Goal: Find specific page/section: Find specific page/section

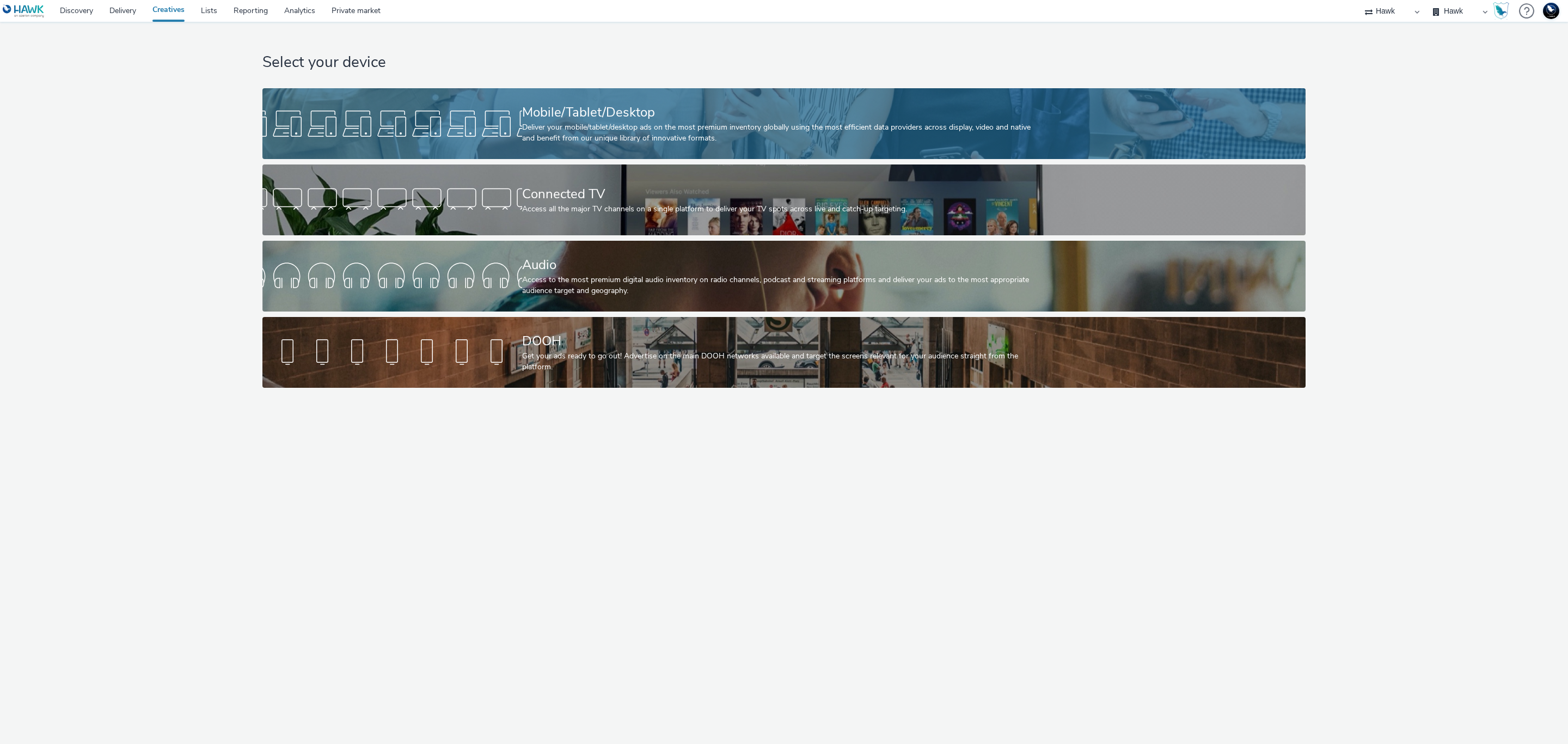
click at [605, 119] on div "Mobile/Tablet/Desktop" at bounding box center [782, 112] width 519 height 19
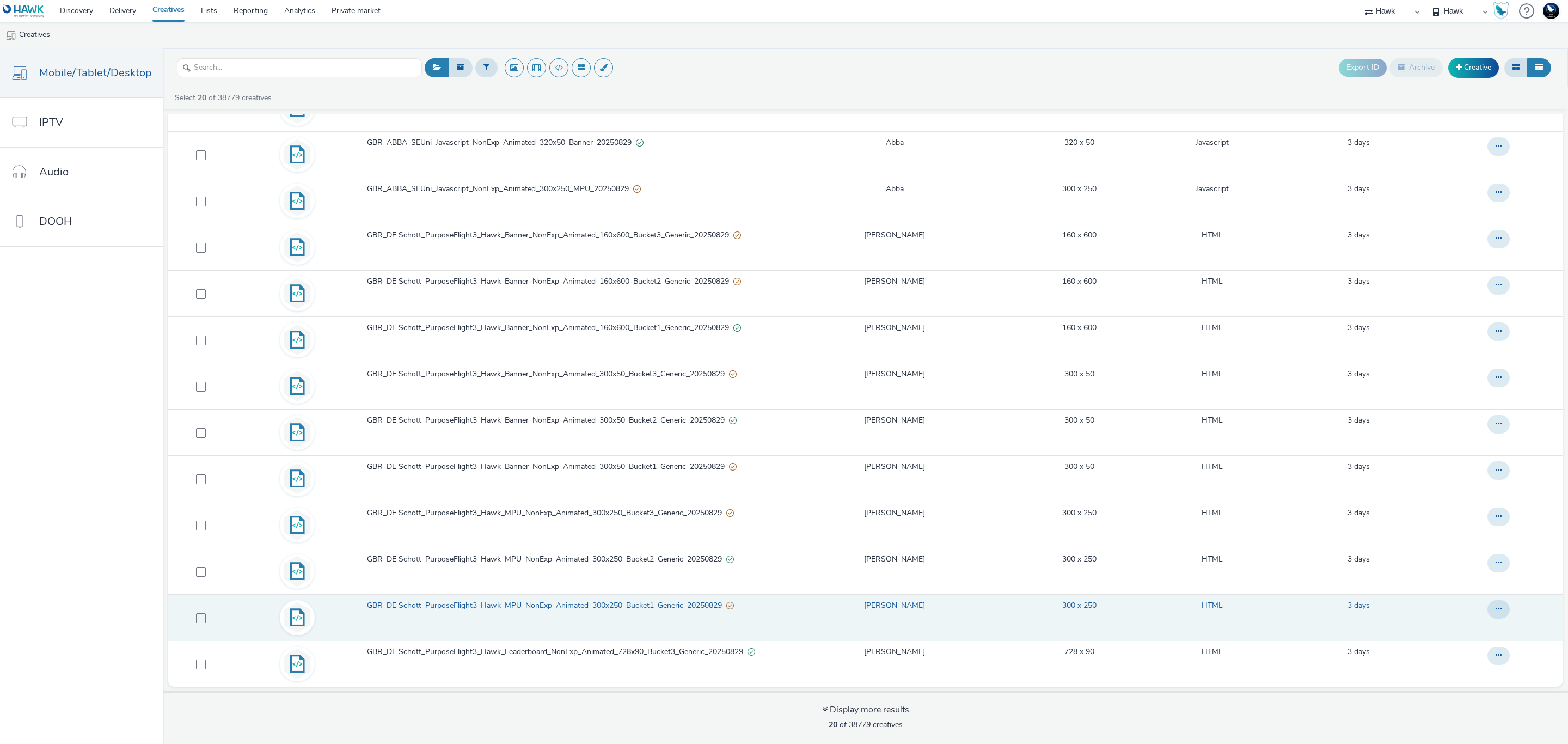
scroll to position [4, 0]
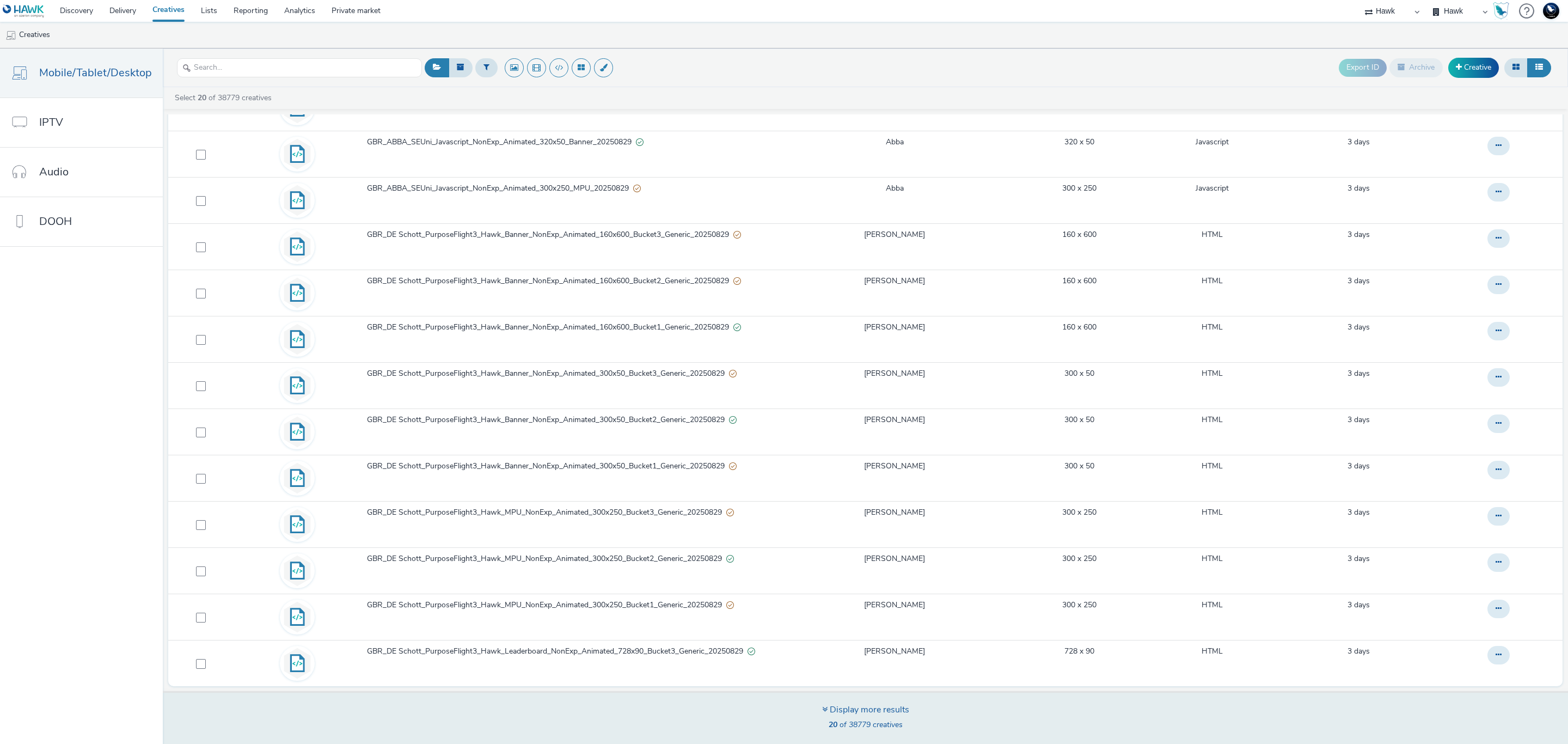
click at [855, 717] on div "Display more results" at bounding box center [866, 709] width 87 height 12
click at [861, 715] on div "Display more results" at bounding box center [866, 709] width 87 height 12
click at [817, 715] on div "Display more results 20 of 38779 creatives" at bounding box center [865, 718] width 1413 height 53
click at [872, 716] on div "Display more results" at bounding box center [866, 709] width 87 height 12
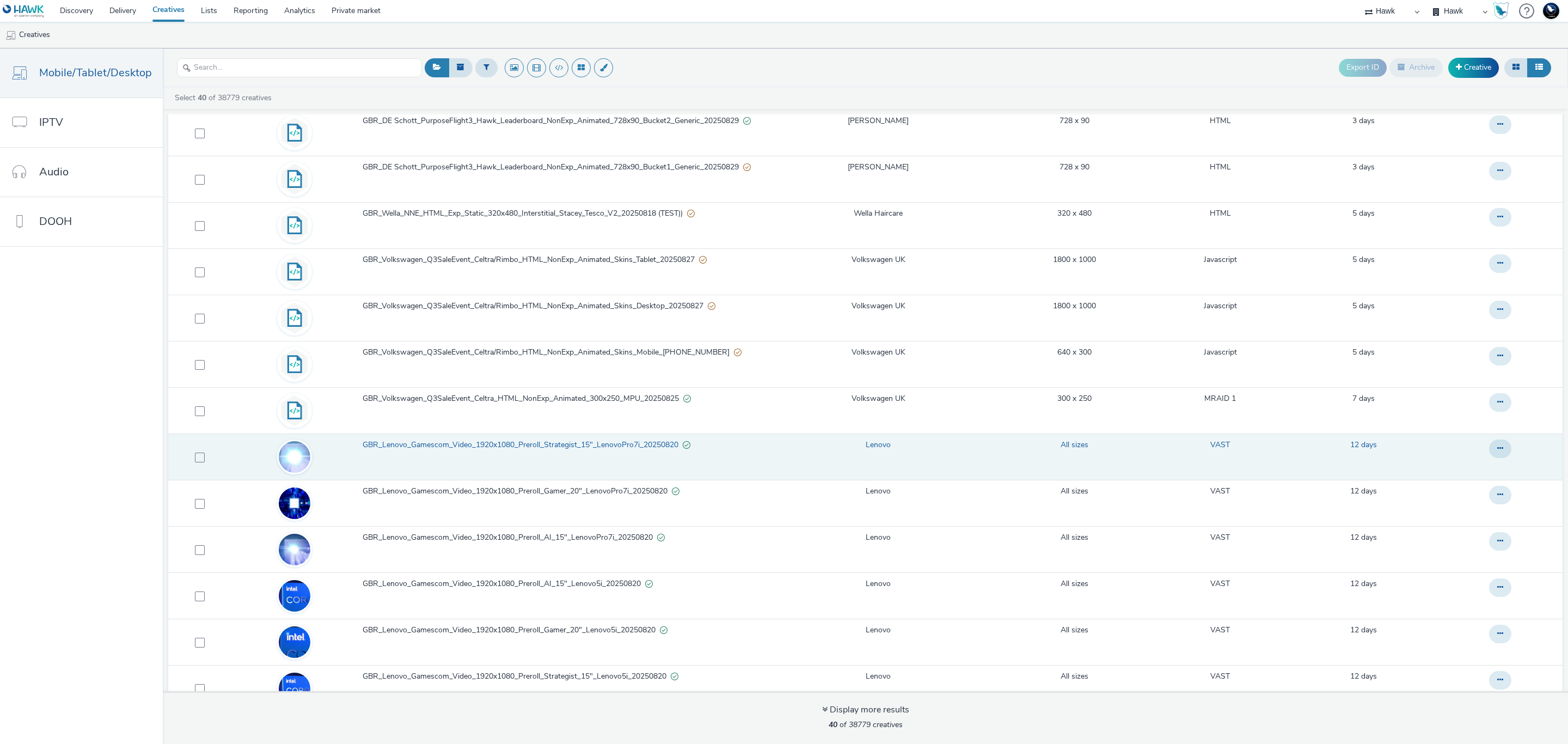
scroll to position [1314, 0]
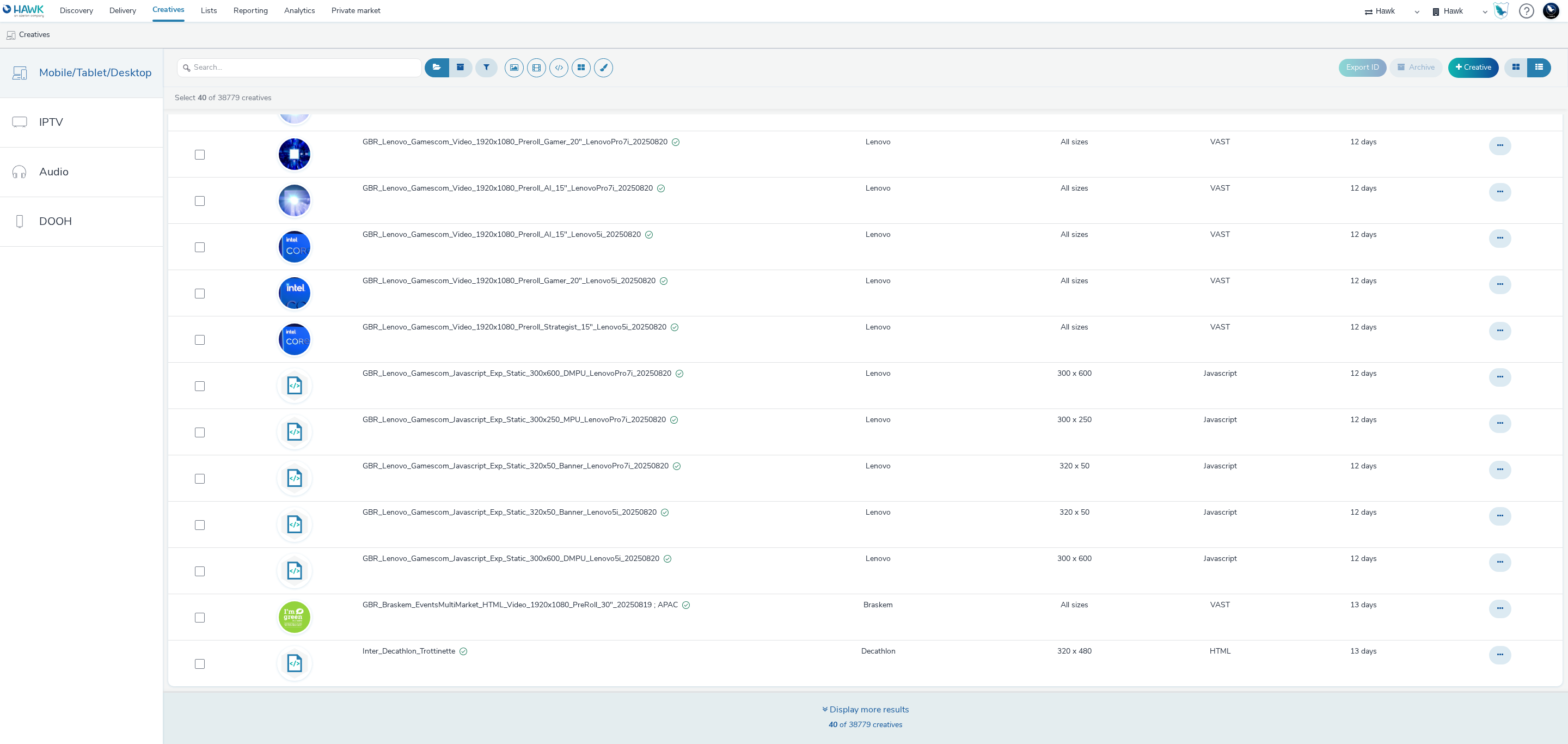
click at [855, 718] on div "Display more results 40 of 38779 creatives" at bounding box center [866, 718] width 87 height 29
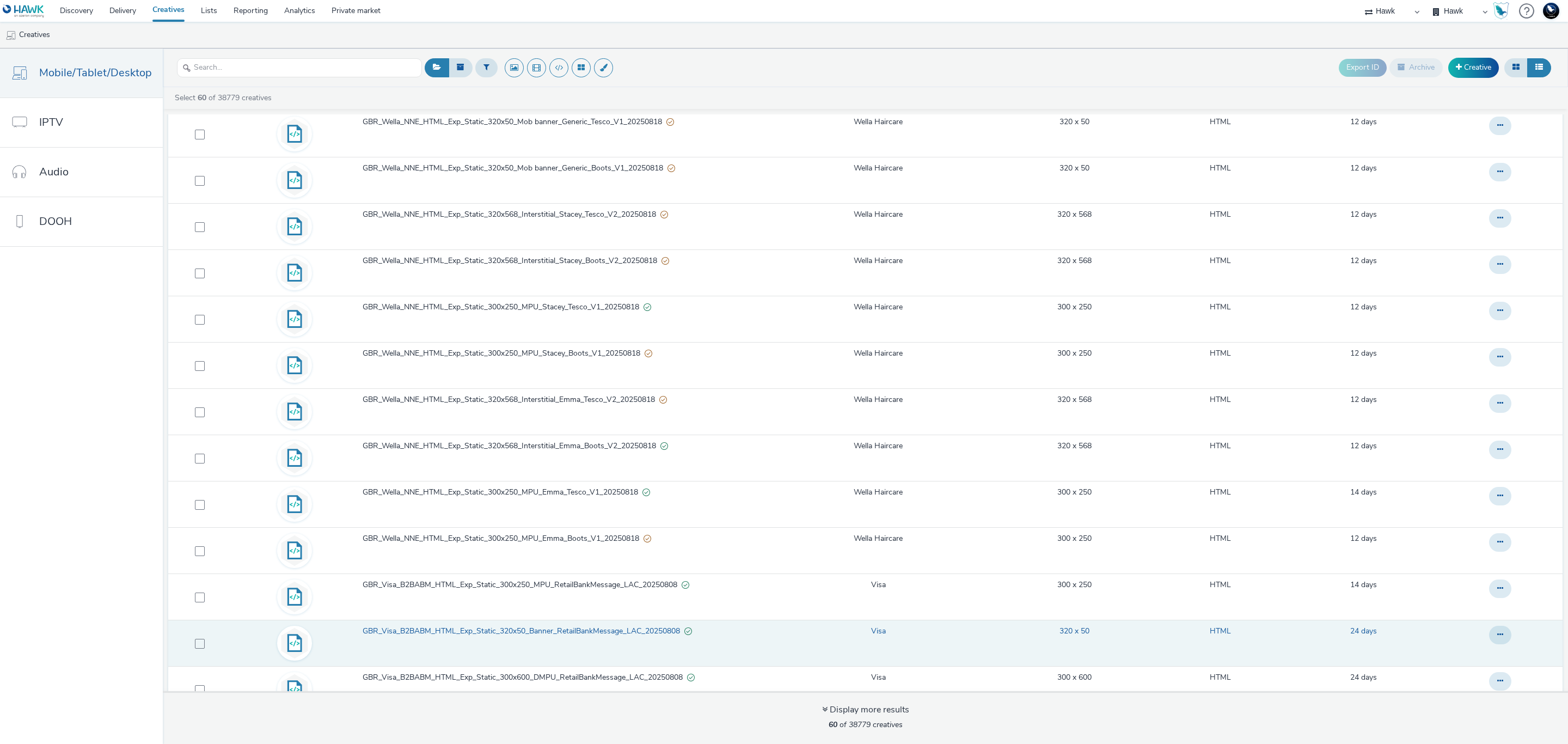
scroll to position [2246, 0]
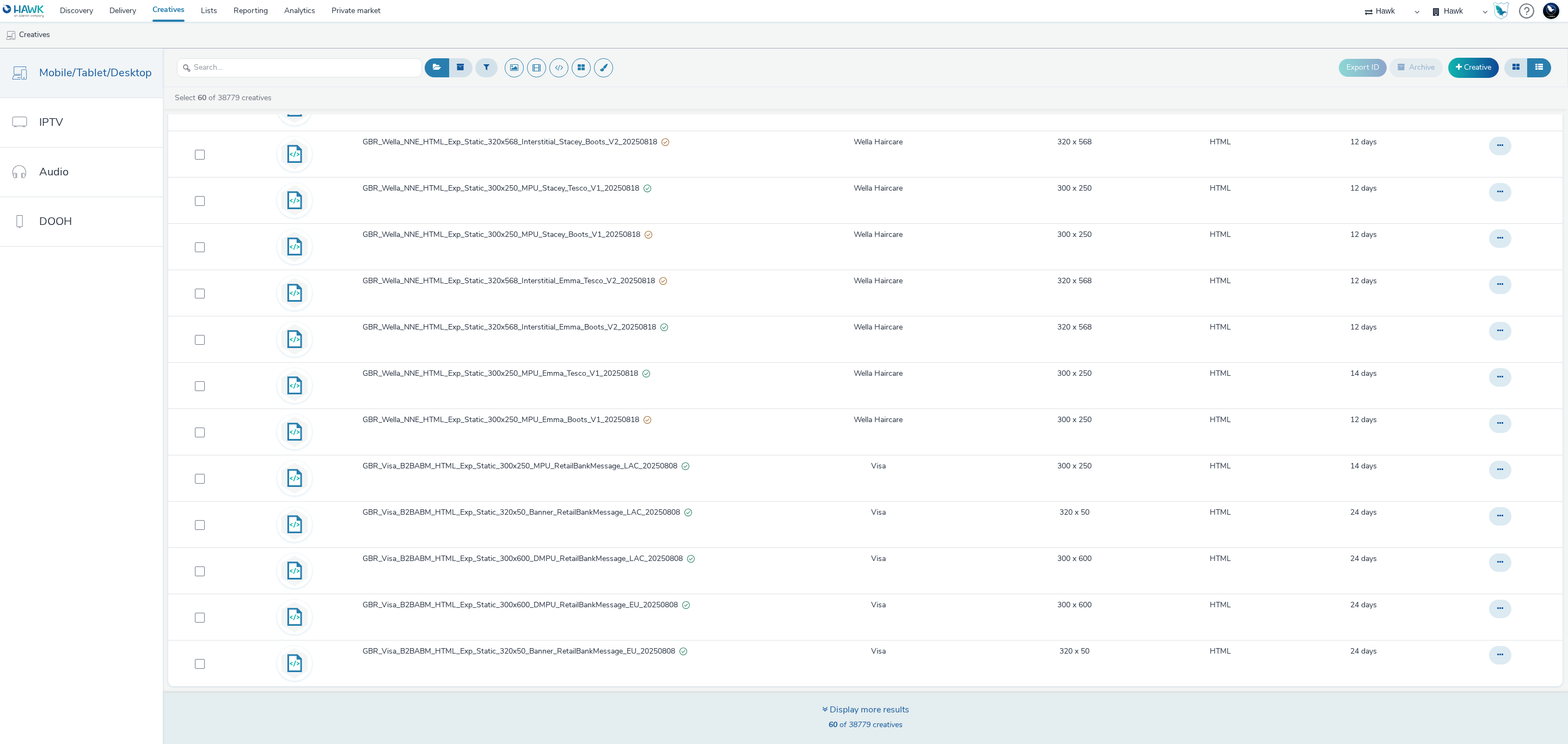
click at [876, 731] on div "60 of 38779 creatives" at bounding box center [866, 725] width 87 height 11
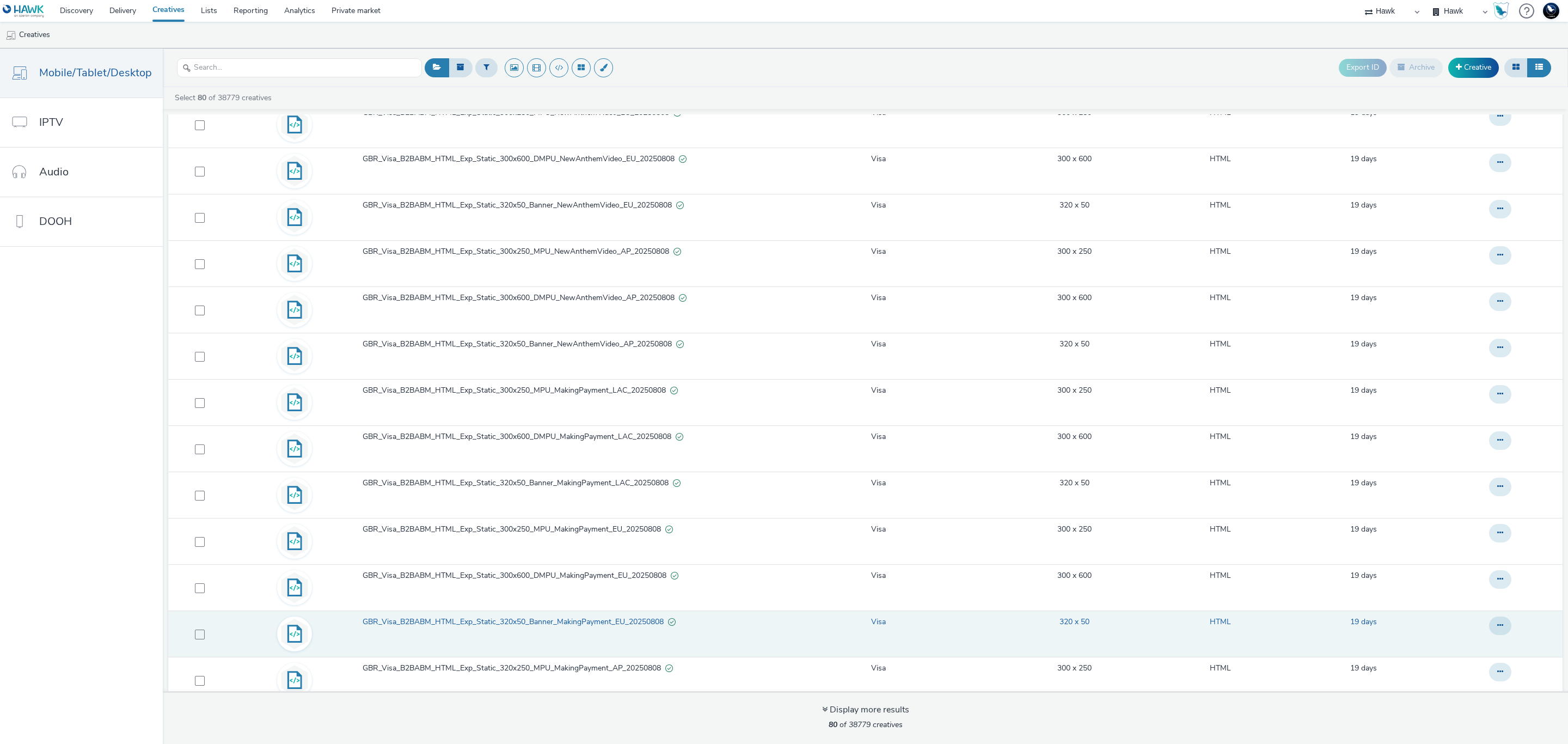
scroll to position [3177, 0]
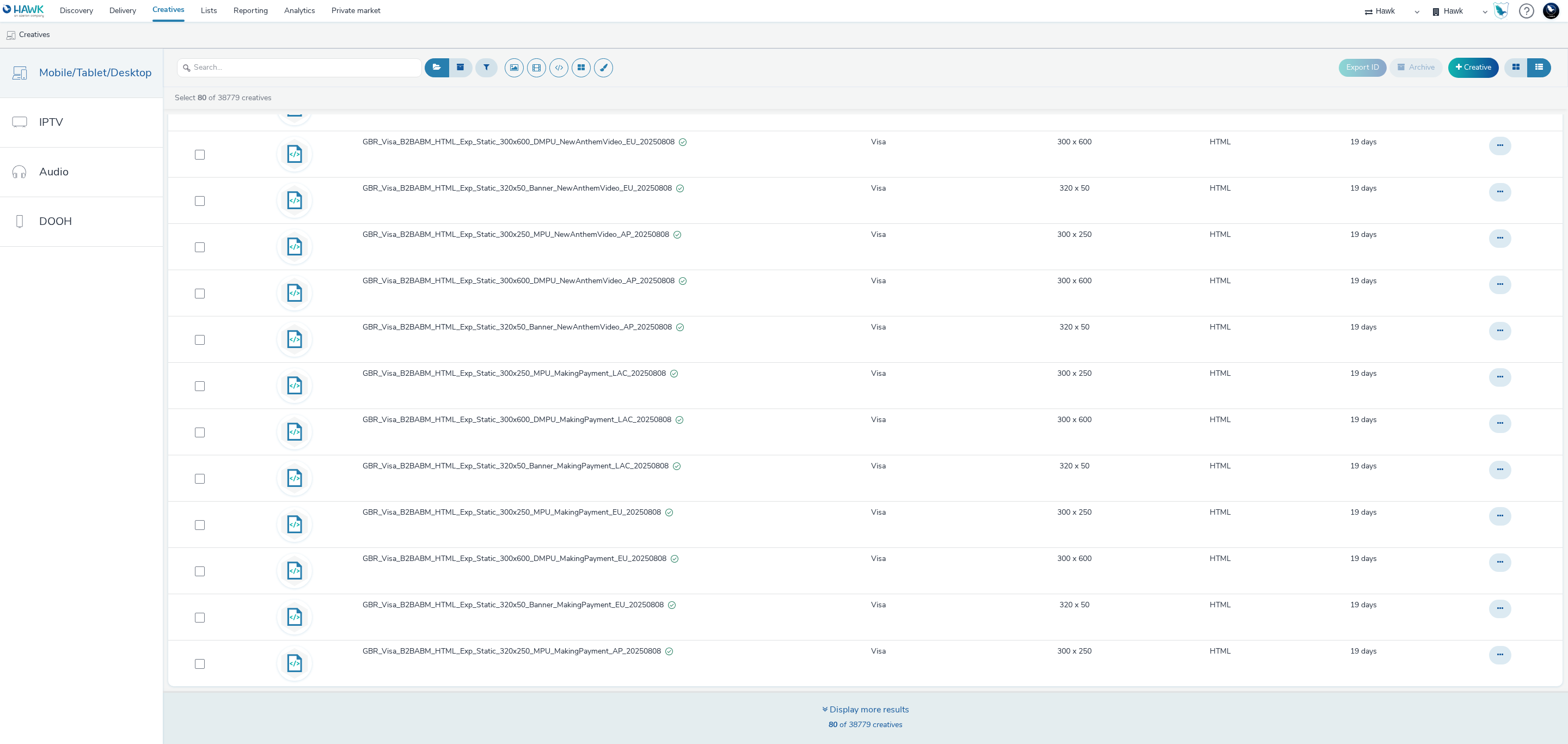
click at [886, 712] on div "Display more results" at bounding box center [866, 709] width 87 height 12
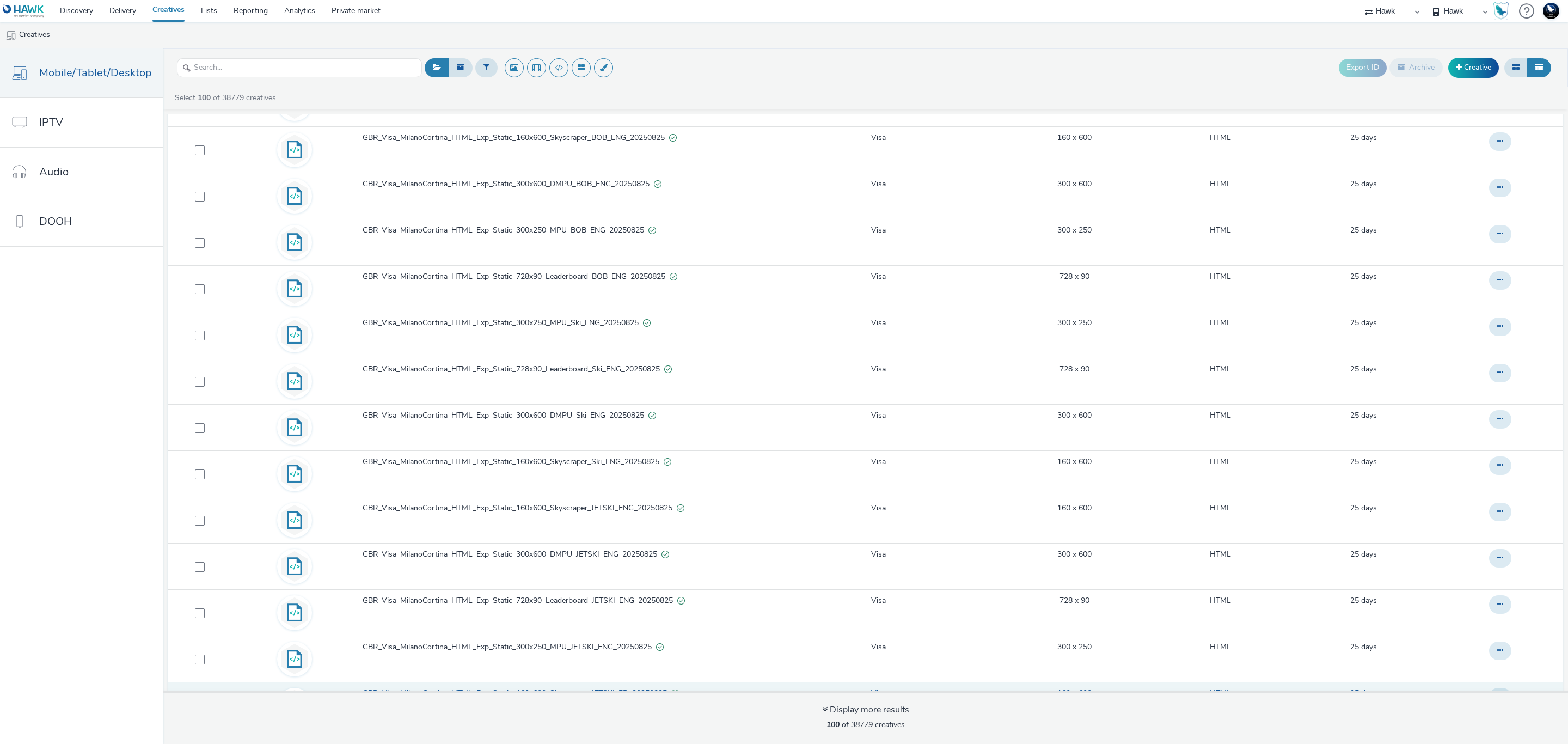
scroll to position [4107, 0]
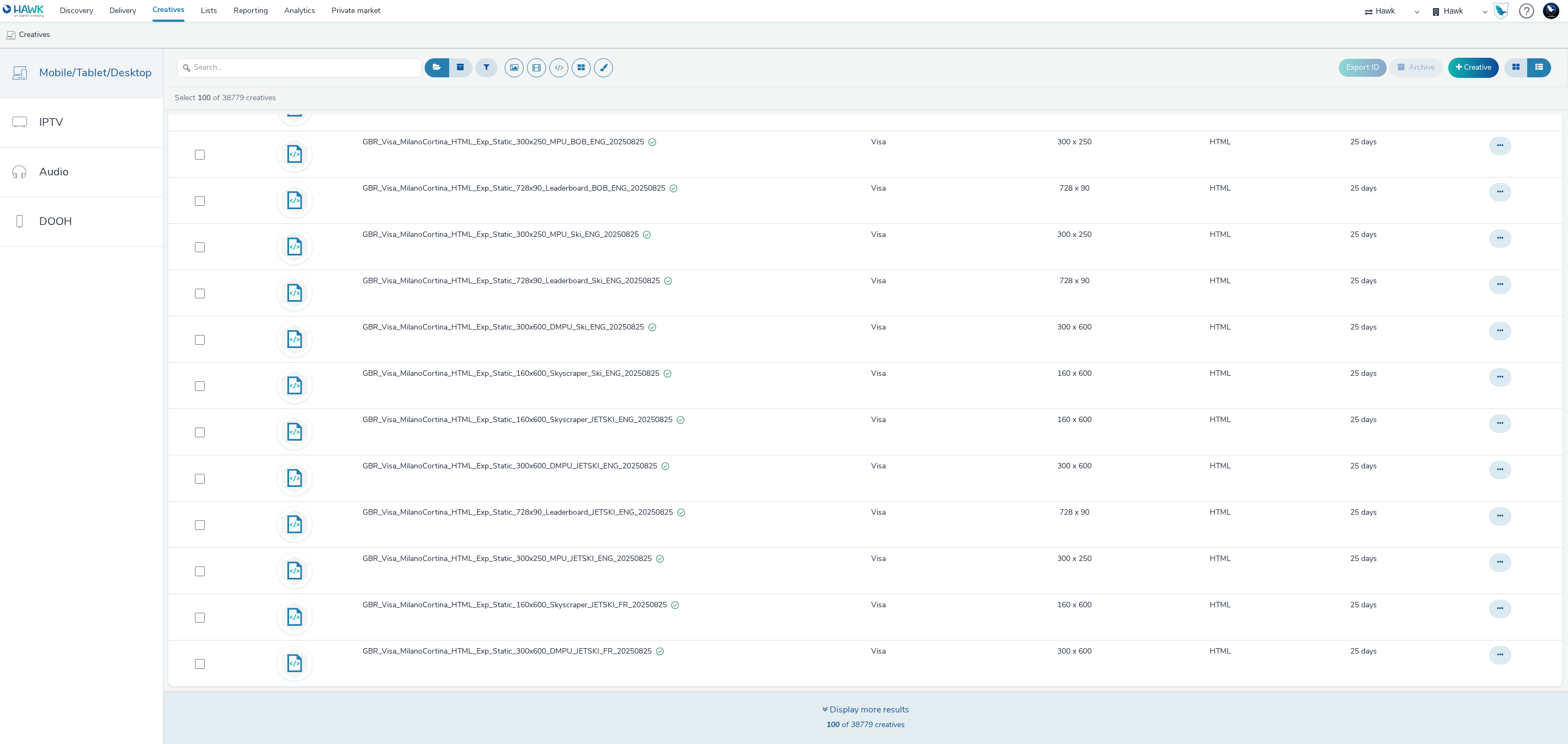
click at [860, 731] on div "100 of 38779 creatives" at bounding box center [866, 725] width 87 height 11
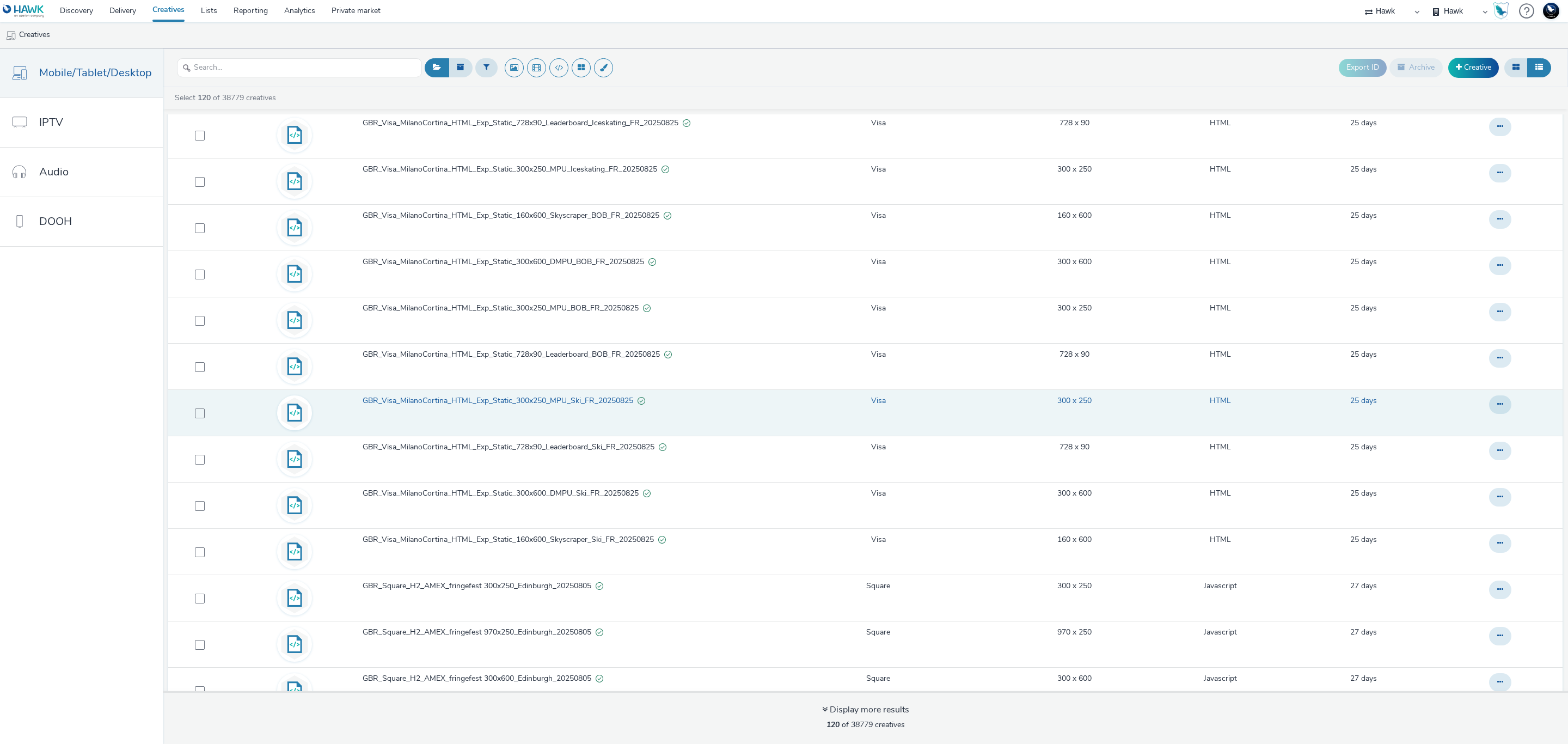
scroll to position [5039, 0]
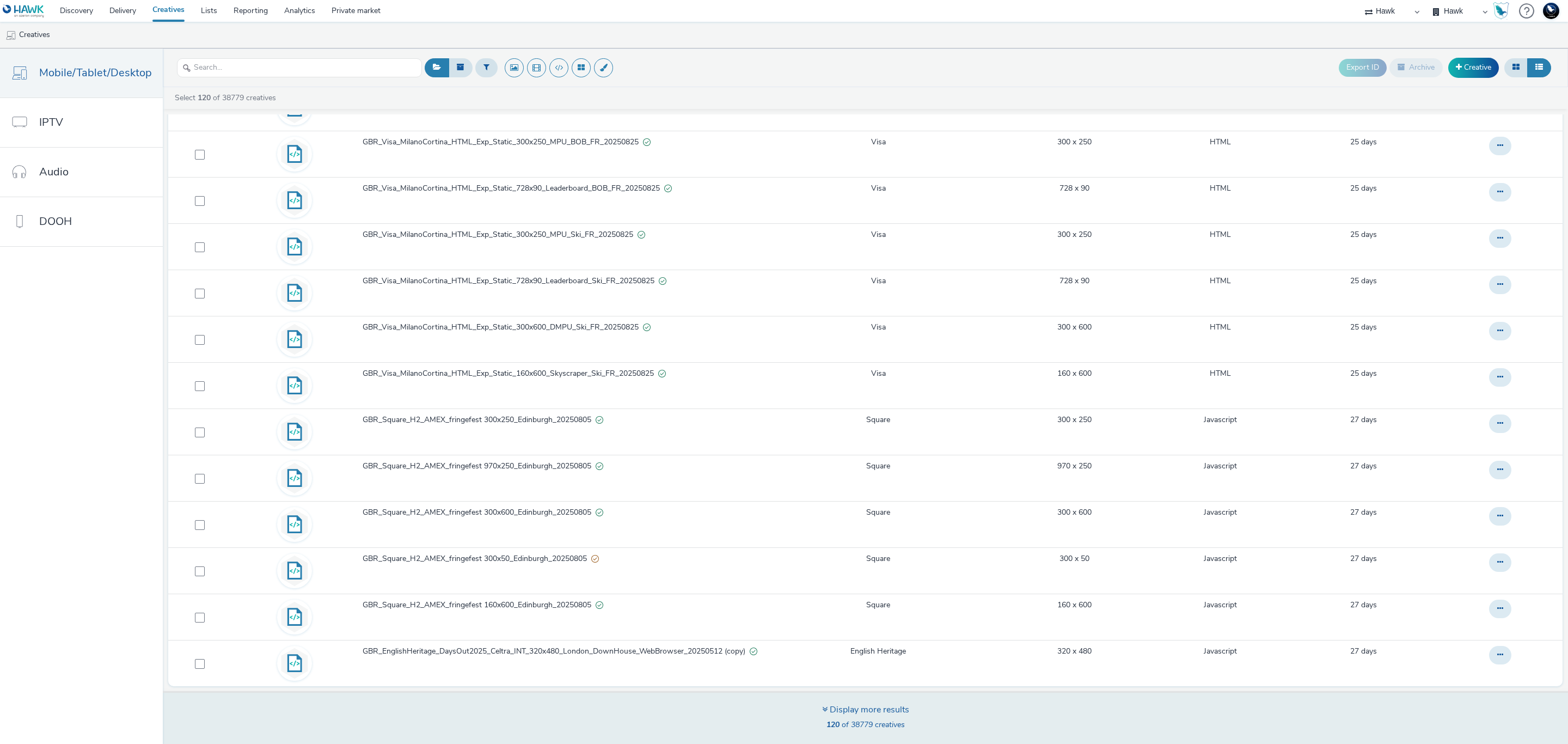
click at [874, 726] on span "120 of 38779 creatives" at bounding box center [866, 725] width 79 height 10
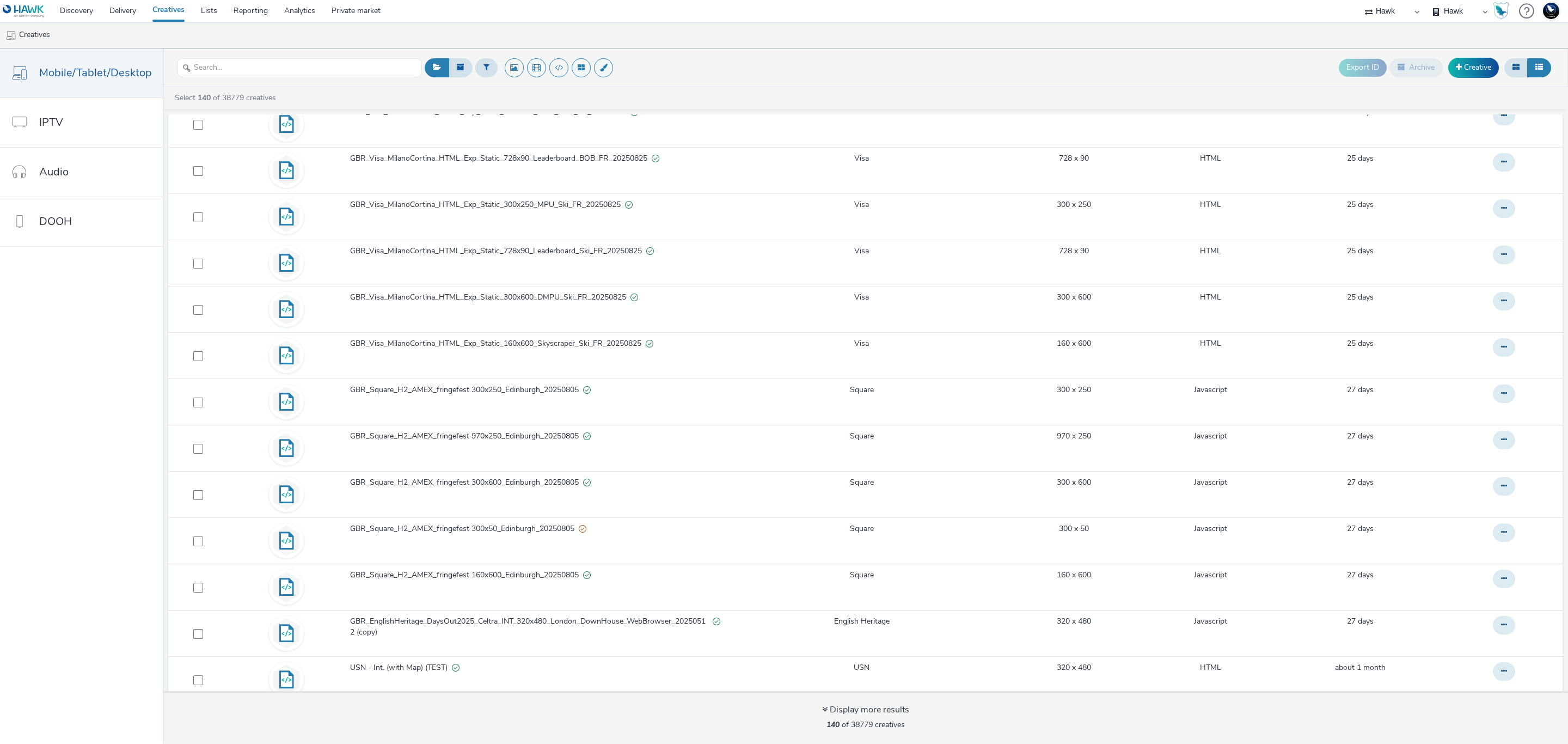
click at [1397, 9] on select "75 Media A8 Media Group ABI Media Abkom AB Abovo Ace & Tate Ad-on Media Nordic …" at bounding box center [1392, 11] width 65 height 22
select select "2fc77e36-bb93-4aa3-9dff-dcb08e02eac6"
click at [1359, 0] on select "75 Media A8 Media Group ABI Media Abkom AB Abovo Ace & Tate Ad-on Media Nordic …" at bounding box center [1392, 11] width 65 height 22
select select "76ad01cf-8fce-4ca5-967e-cfcb7530c48b"
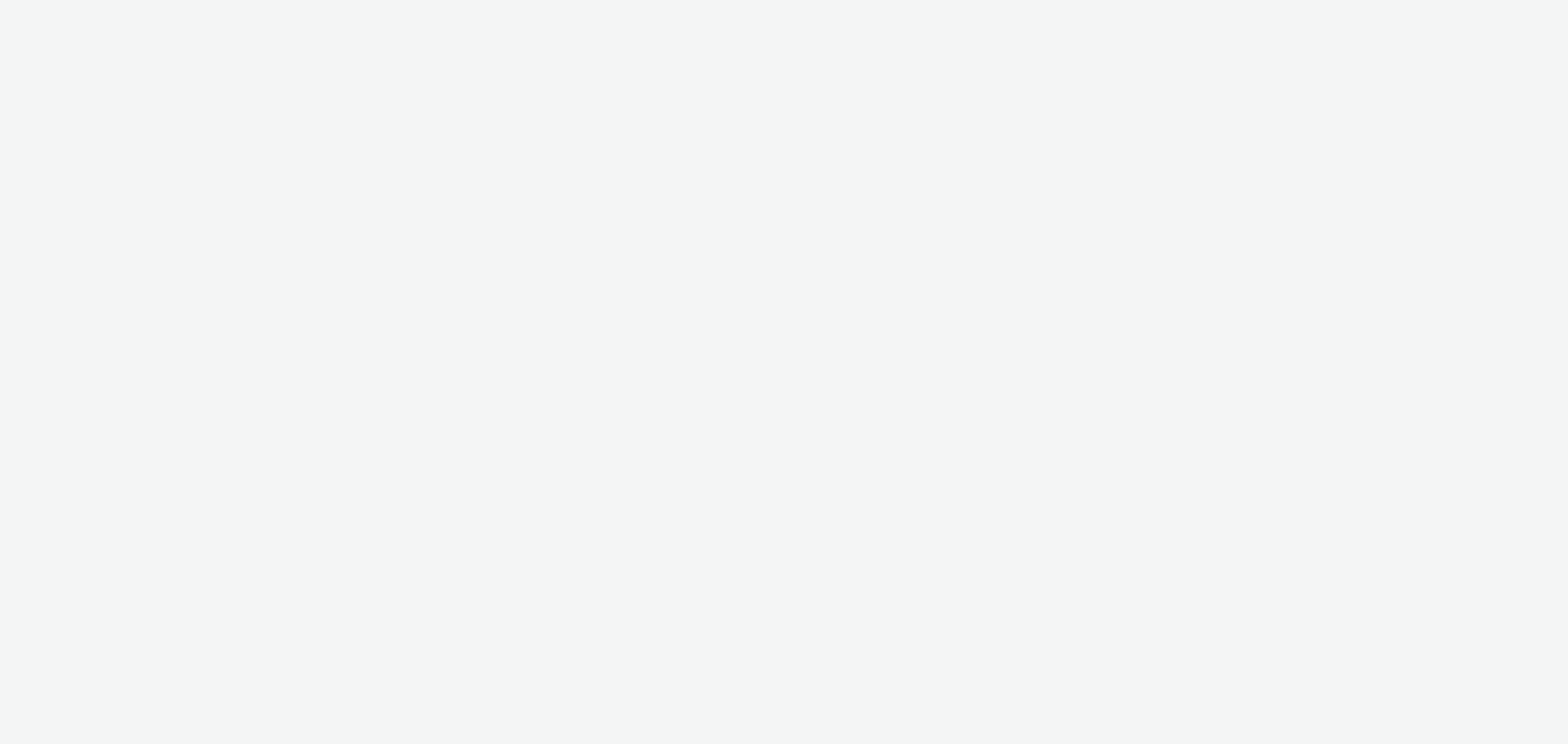
select select "11a7df10-284f-415c-b52a-427acf4c31ae"
select select "2fc77e36-bb93-4aa3-9dff-dcb08e02eac6"
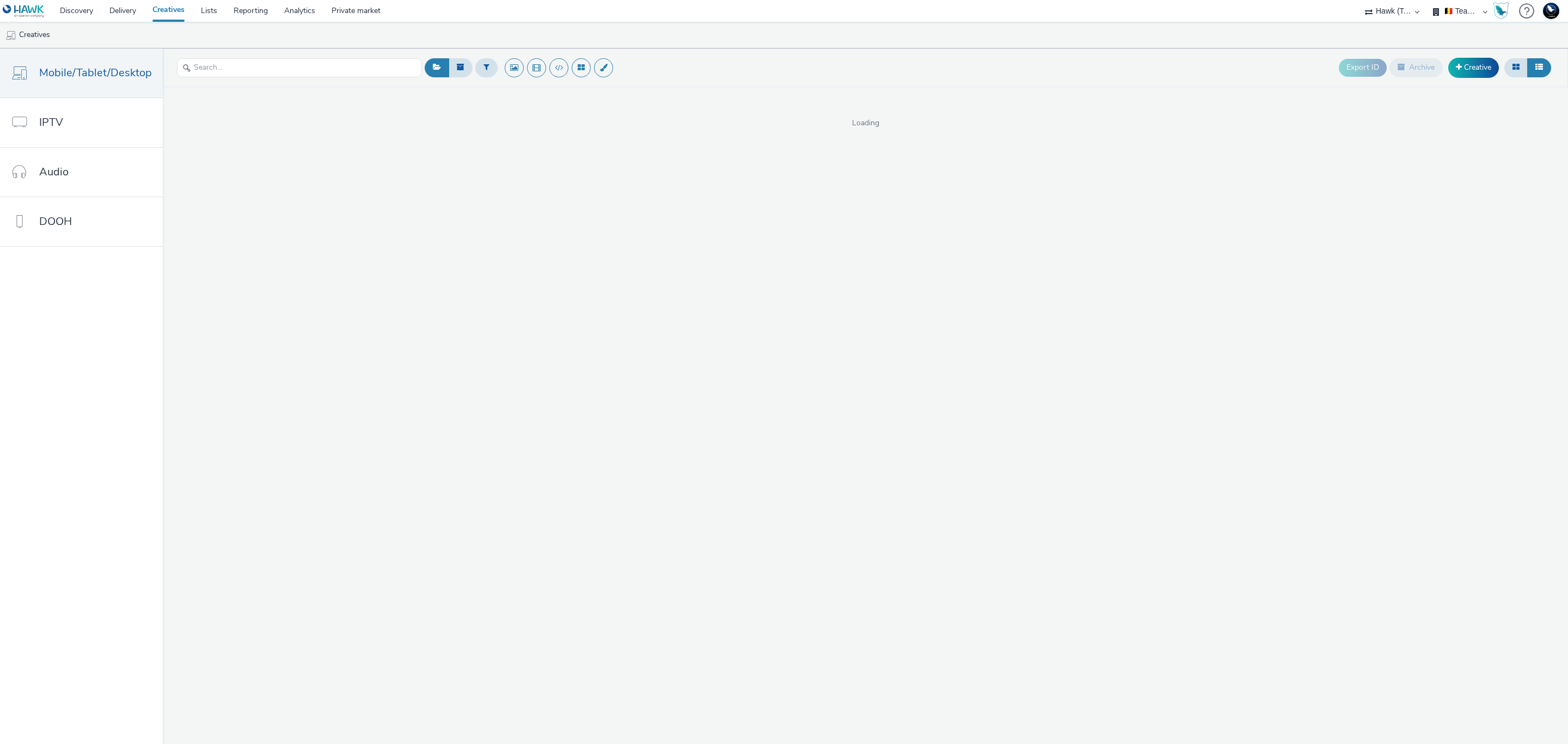
click at [1472, 12] on select "🇧🇪 Team BE 🇩🇪 Team DE 🇫🇷 Team FR 🇬🇧 Team UK 🌍 Demonstration 📡 Integration tests…" at bounding box center [1460, 11] width 65 height 22
select select "2405a9d4-3350-4458-8d06-44f78962fa76"
click at [1428, 0] on select "🇧🇪 Team BE 🇩🇪 Team DE 🇫🇷 Team FR 🇬🇧 Team UK 🌍 Demonstration 📡 Integration tests…" at bounding box center [1460, 11] width 65 height 22
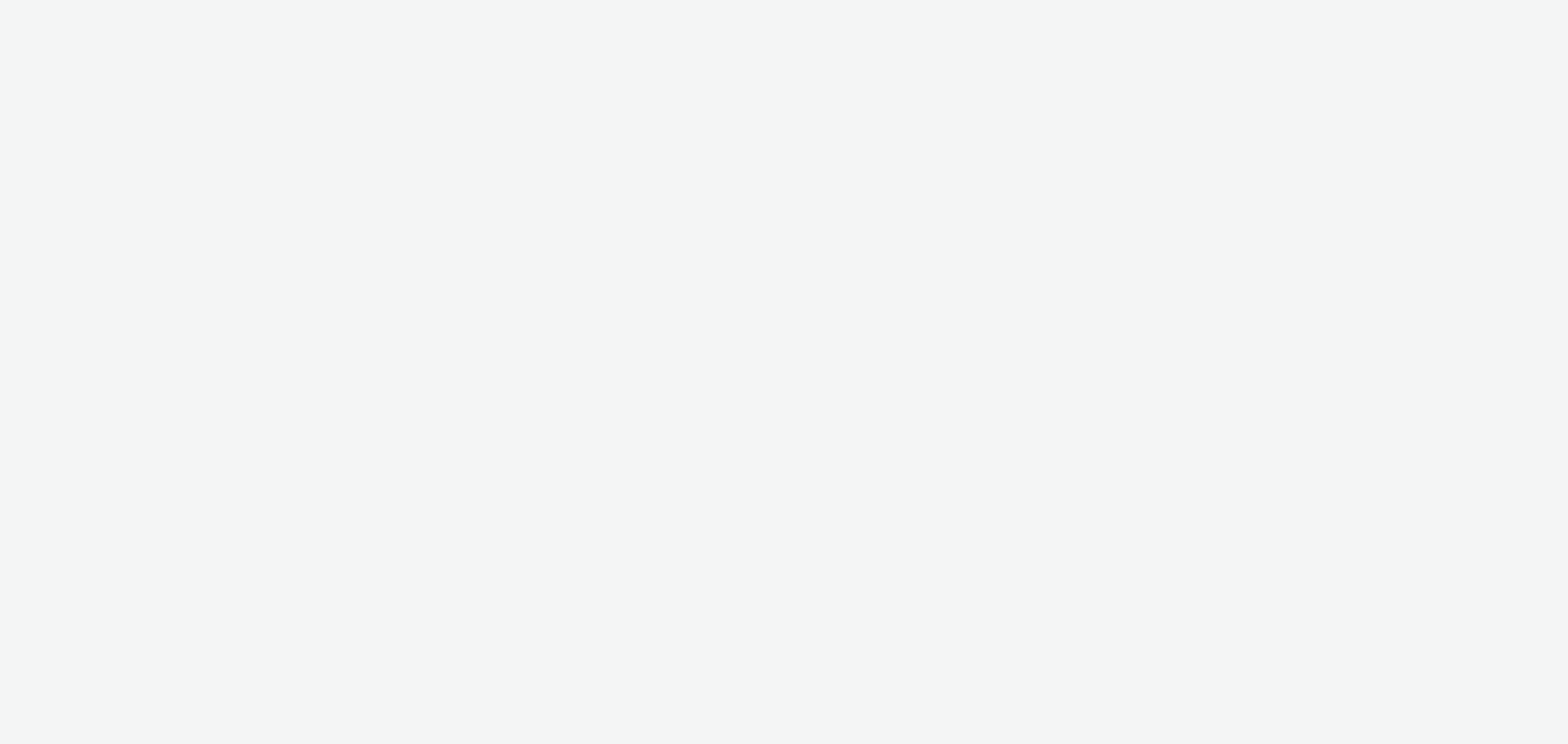
select select "2fc77e36-bb93-4aa3-9dff-dcb08e02eac6"
select select "2405a9d4-3350-4458-8d06-44f78962fa76"
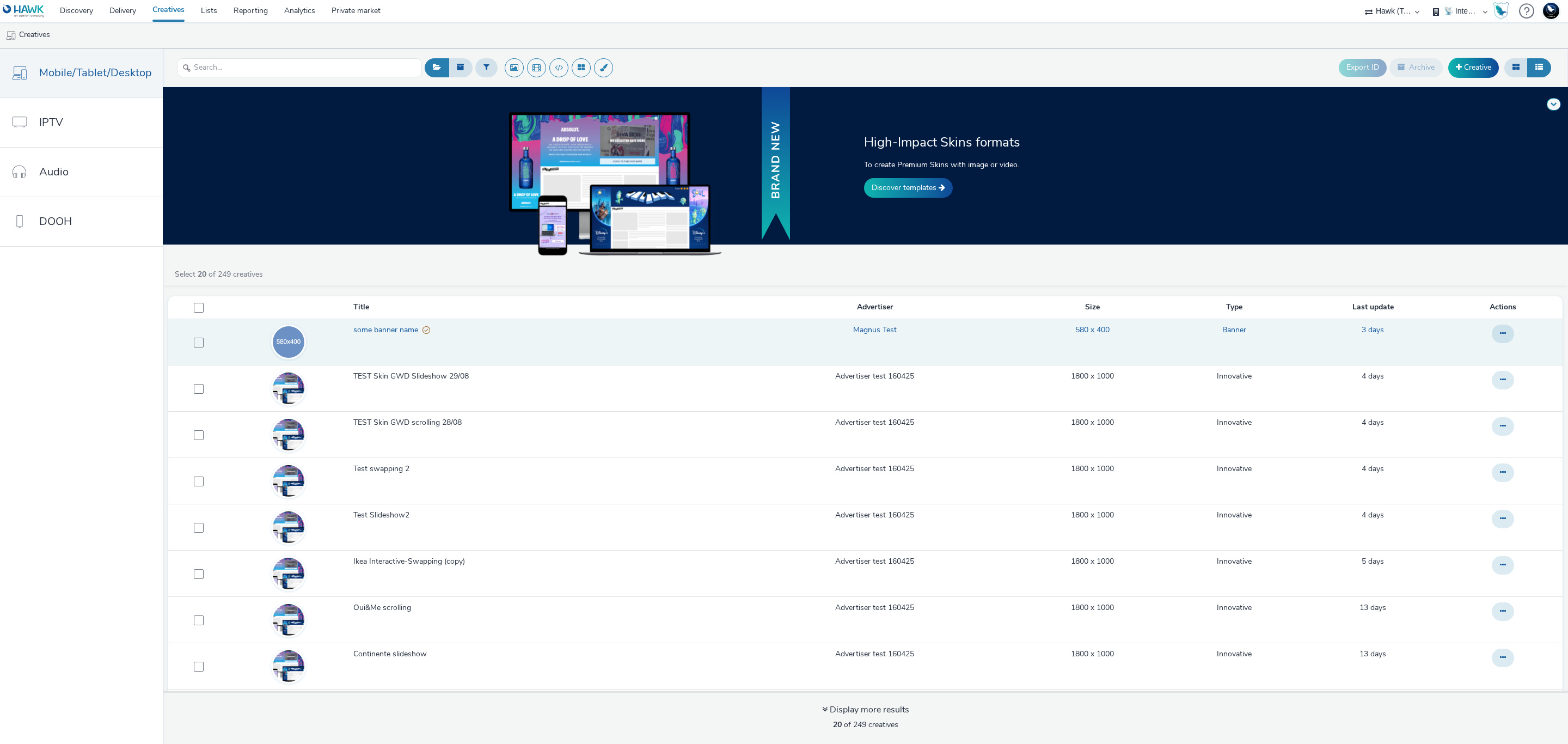
click at [406, 334] on span "some banner name" at bounding box center [388, 330] width 69 height 11
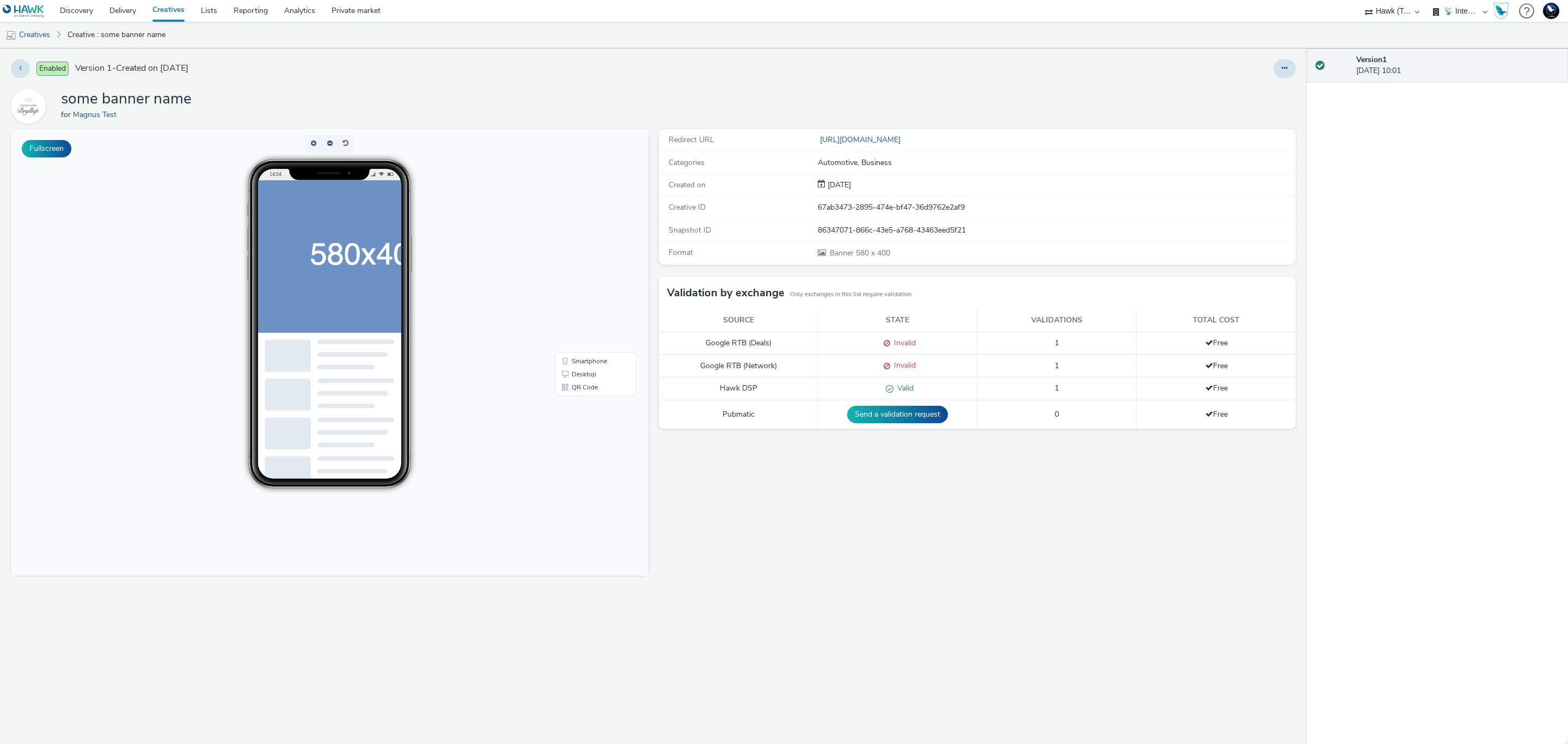
drag, startPoint x: 456, startPoint y: 2, endPoint x: 729, endPoint y: 367, distance: 455.8
click at [729, 367] on td "Google RTB (Network)" at bounding box center [738, 365] width 159 height 23
copy td "Google RTB (Network)"
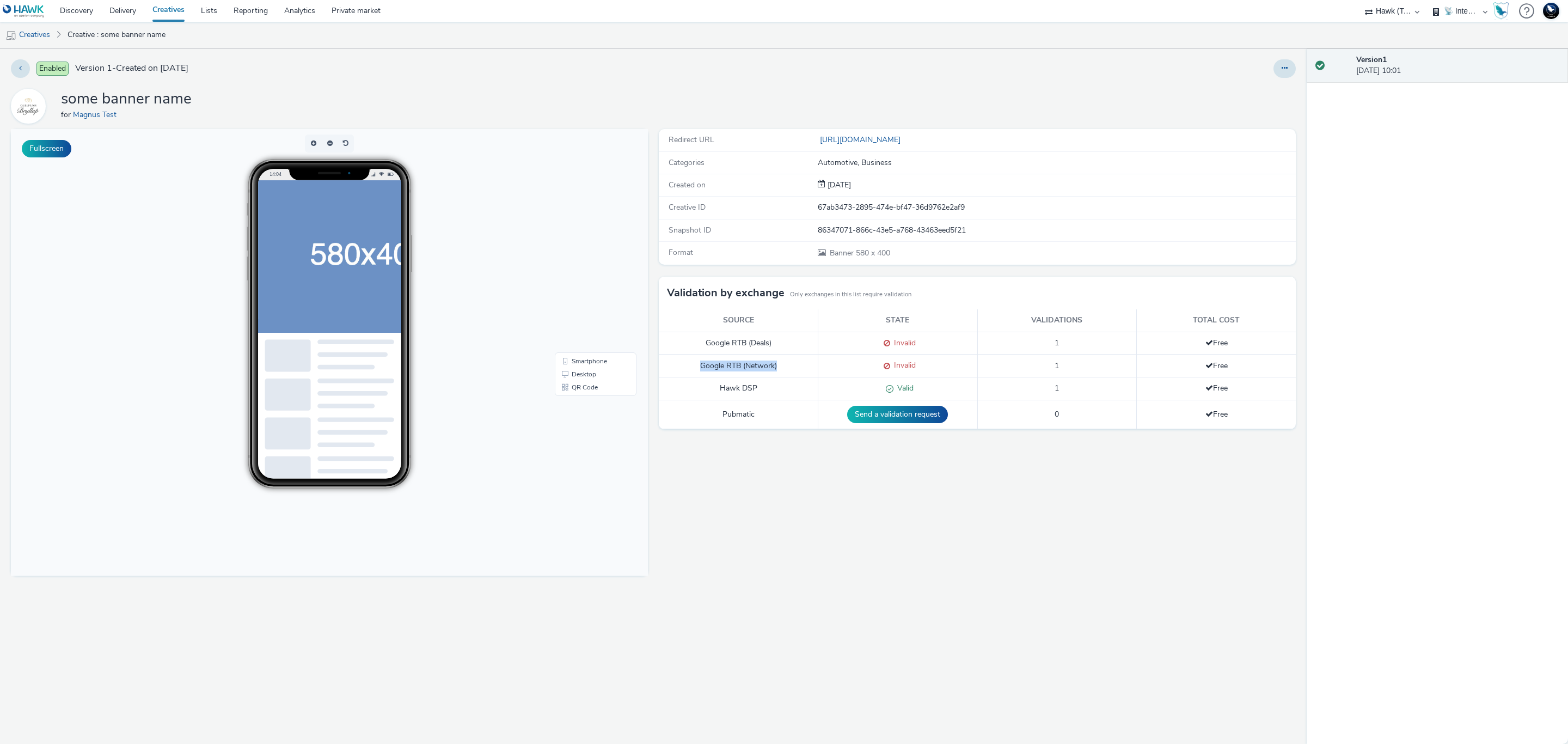
click at [1402, 13] on select "75 Media A8 Media Group ABI Media Abkom AB Abovo Ace & Tate Ad-on Media Nordic …" at bounding box center [1392, 11] width 65 height 22
select select "11a7df10-284f-415c-b52a-427acf4c31ae"
click at [1359, 0] on select "75 Media A8 Media Group ABI Media Abkom AB Abovo Ace & Tate Ad-on Media Nordic …" at bounding box center [1392, 11] width 65 height 22
select select "7c12fa29-a8d8-4fb9-bd0a-71d566a14e2a"
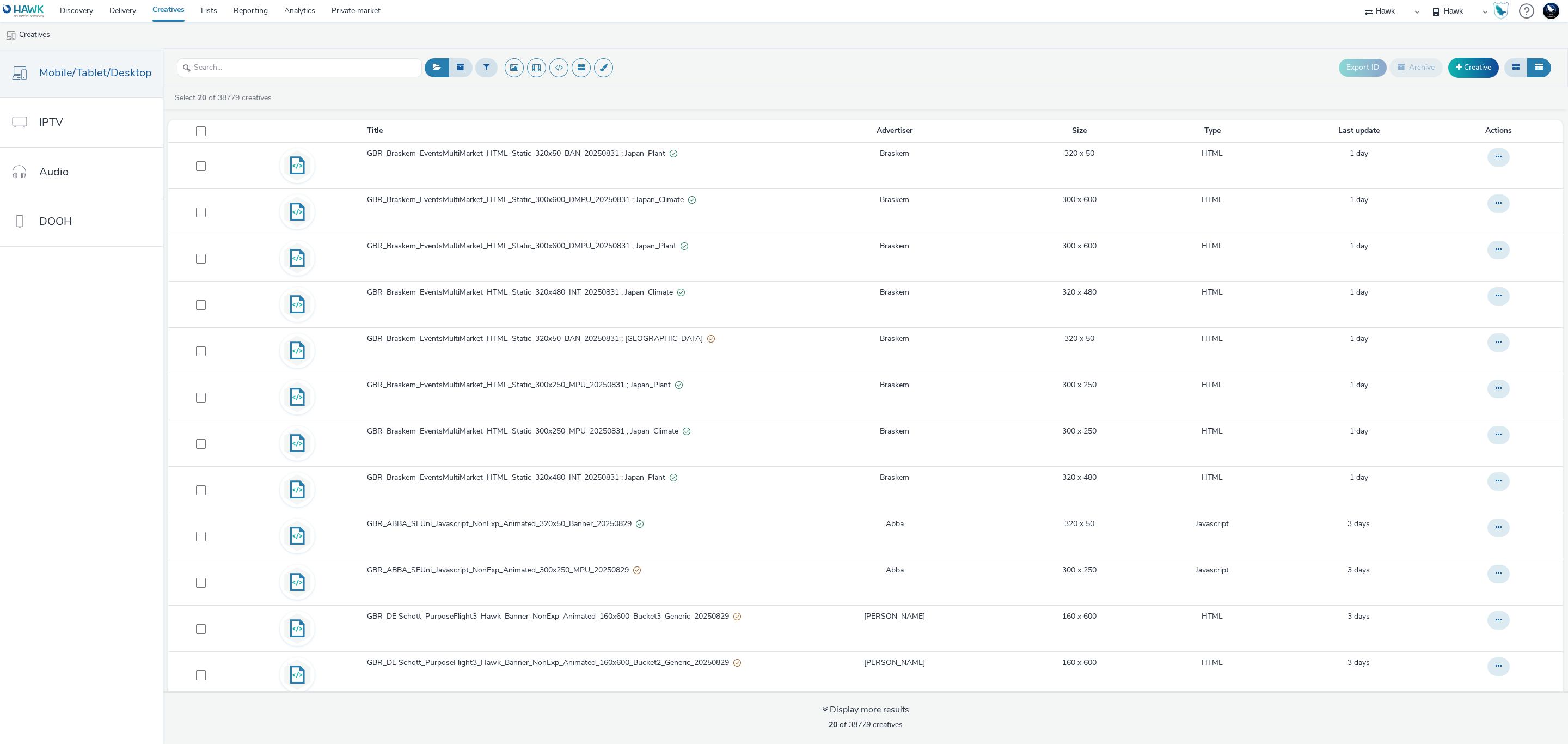
click at [1394, 14] on select "75 Media A8 Media Group ABI Media Abkom AB Abovo Ace & Tate Ad-on Media Nordic …" at bounding box center [1392, 11] width 65 height 22
select select "14ff0ef8-09ed-4aeb-b460-2bf7cbd953b7"
click at [1425, 0] on select "75 Media A8 Media Group ABI Media Abkom AB Abovo Ace & Tate Ad-on Media Nordic …" at bounding box center [1392, 11] width 65 height 22
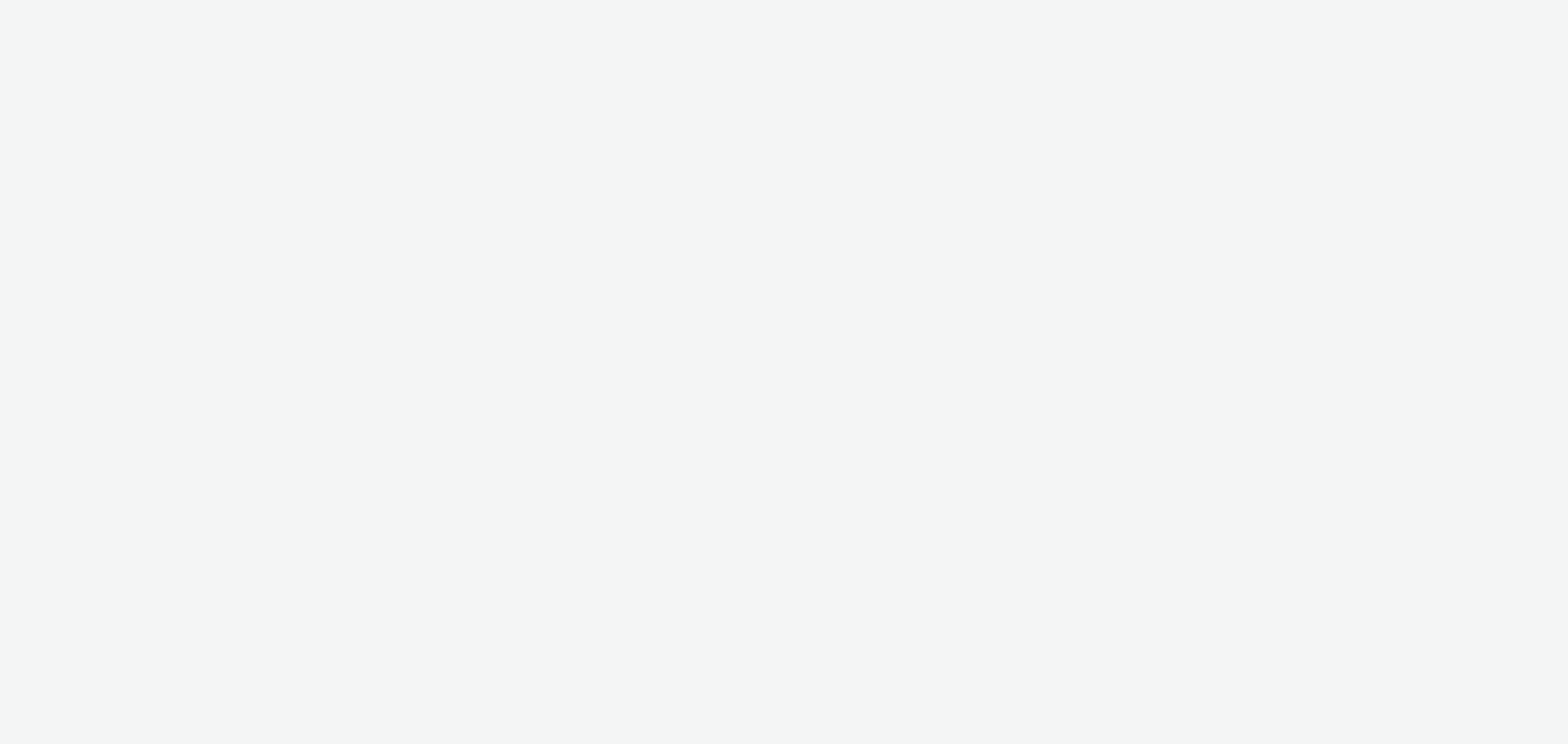
select select "14ff0ef8-09ed-4aeb-b460-2bf7cbd953b7"
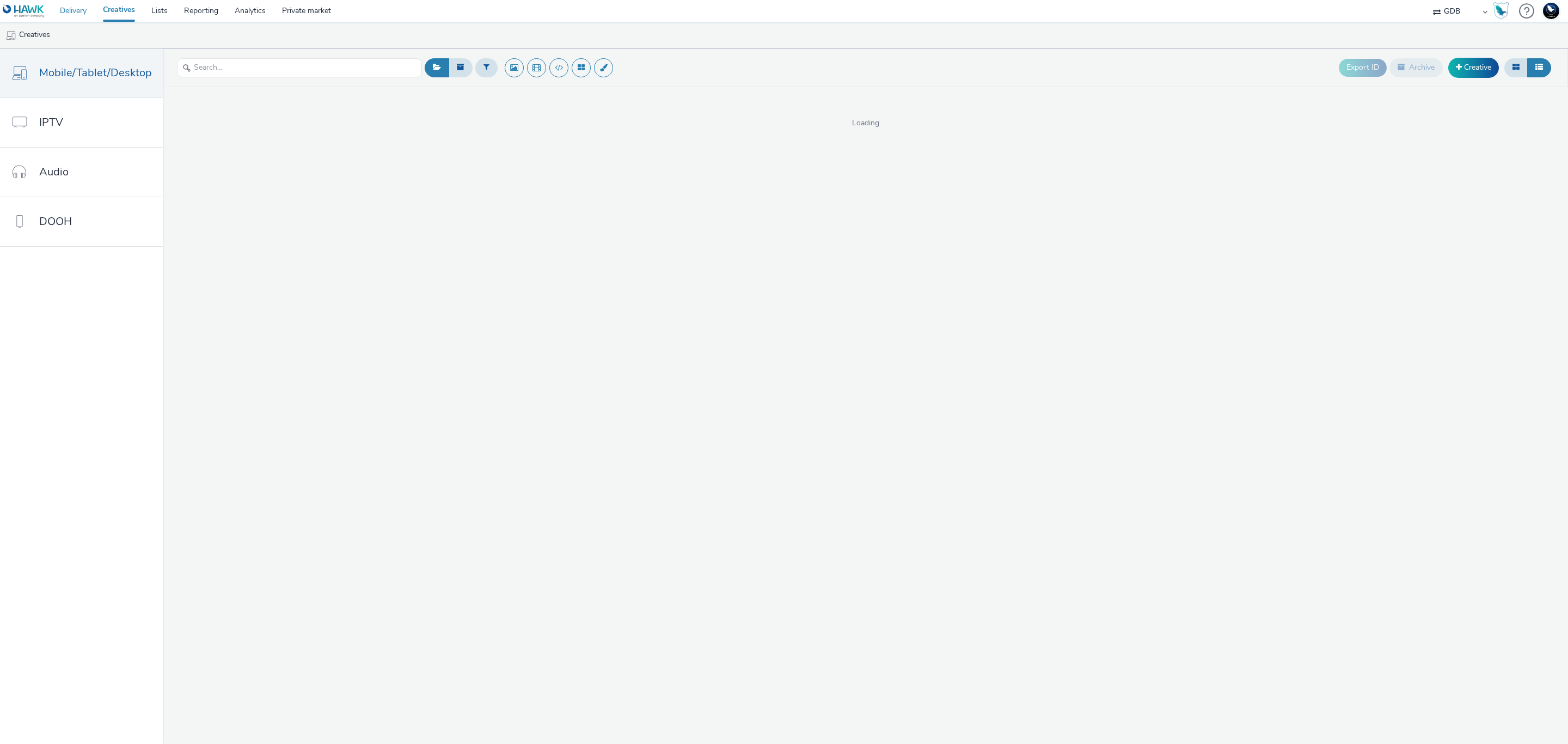
click at [89, 16] on link "Delivery" at bounding box center [73, 11] width 43 height 22
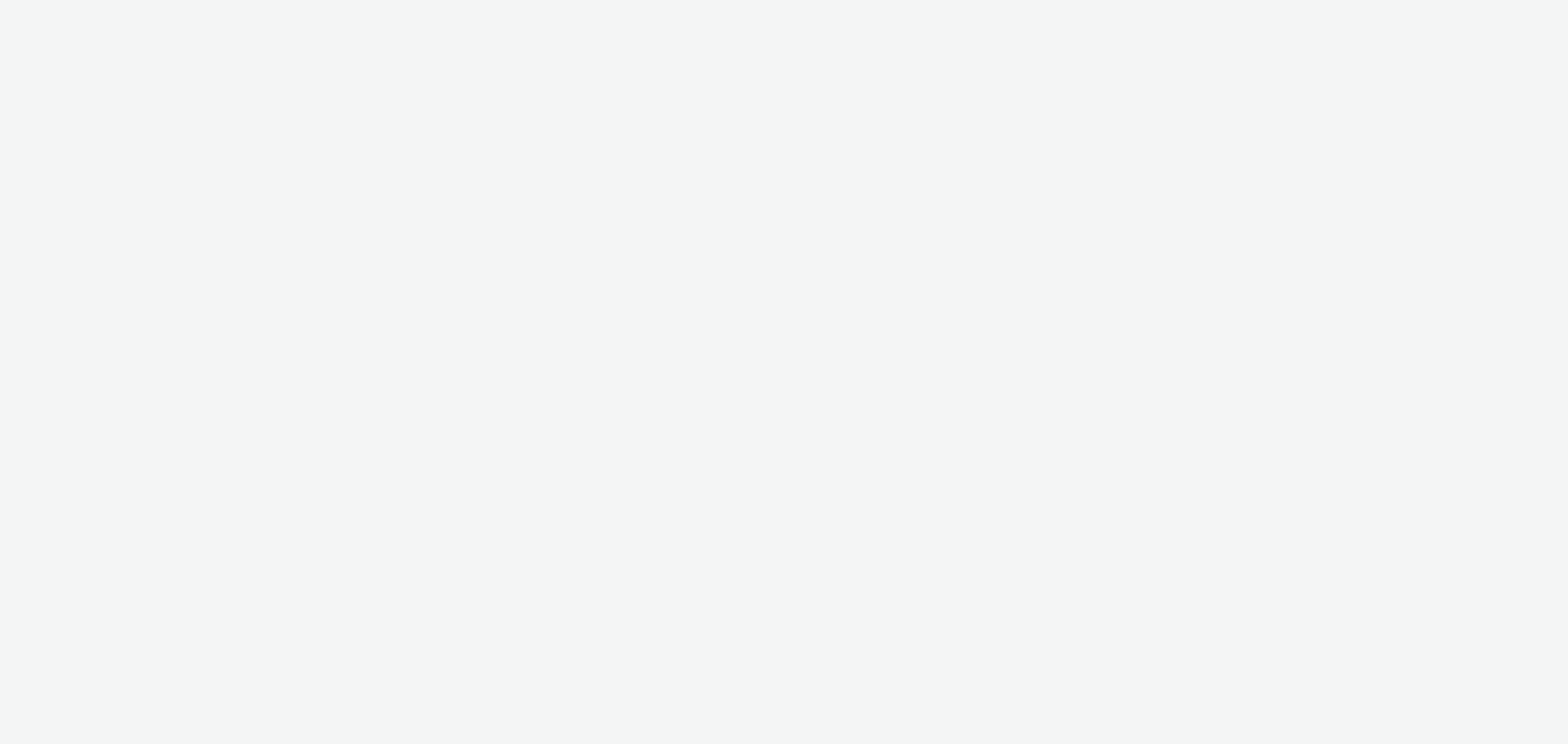
select select "14ff0ef8-09ed-4aeb-b460-2bf7cbd953b7"
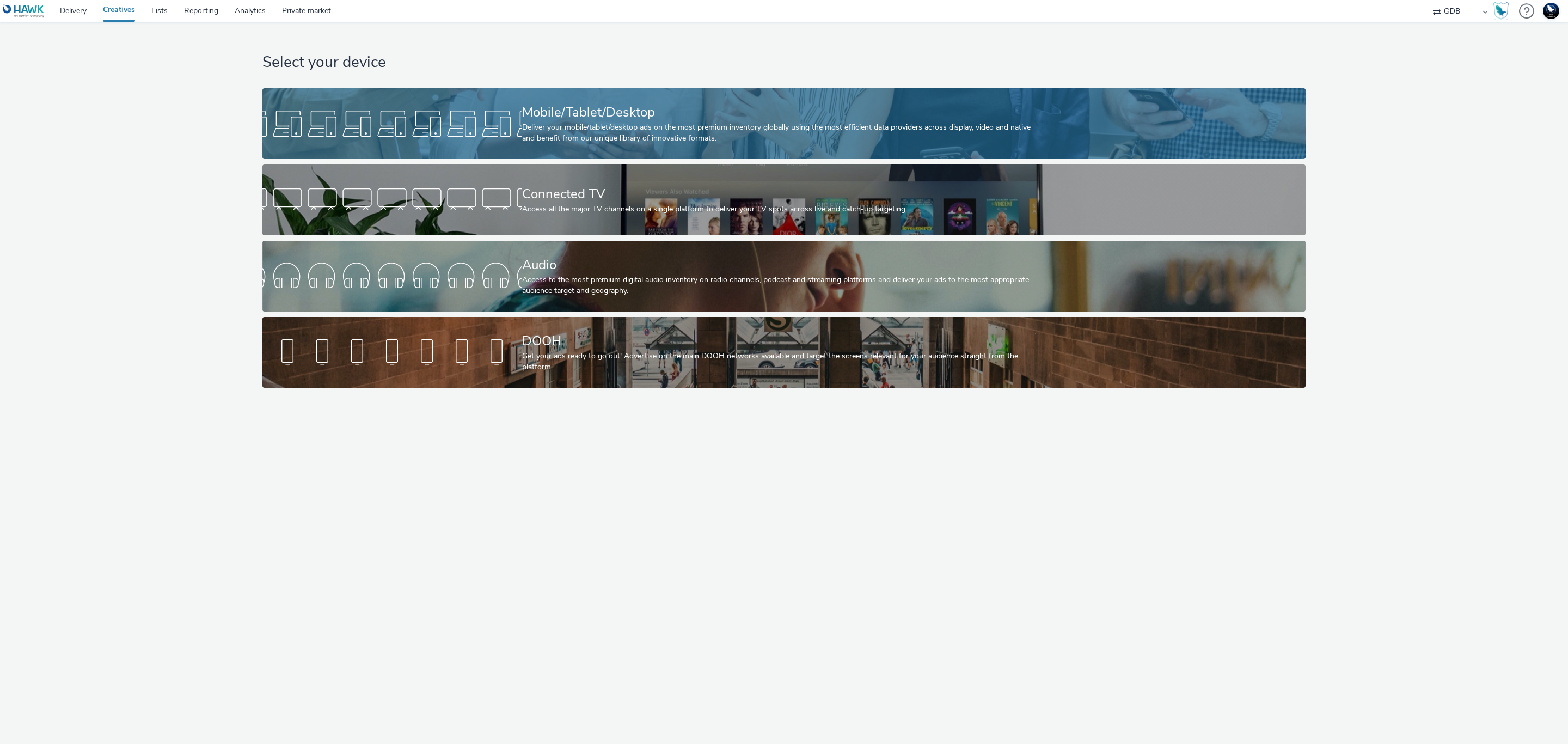
click at [666, 110] on div "Mobile/Tablet/Desktop" at bounding box center [782, 112] width 519 height 19
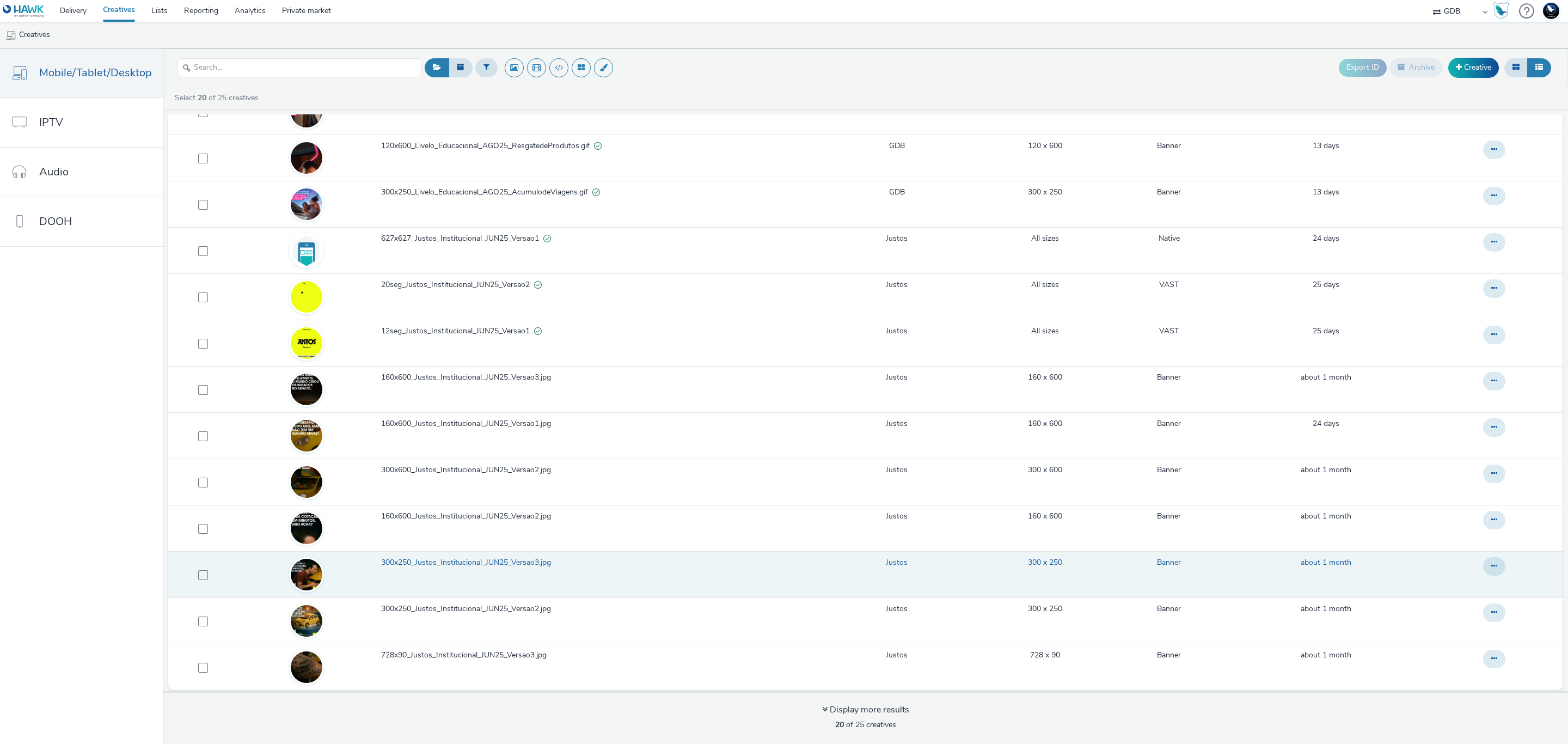
scroll to position [4, 0]
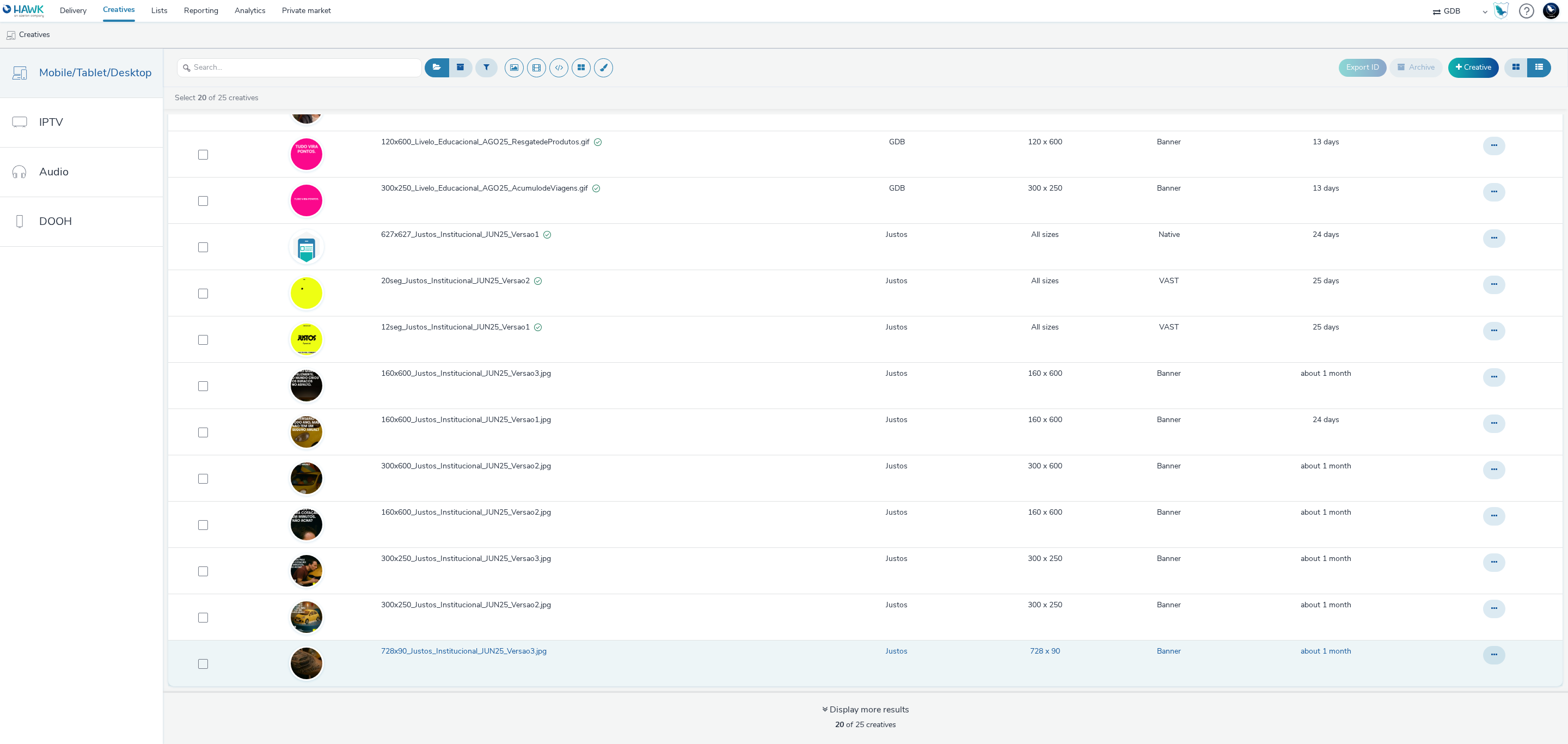
click at [517, 651] on span "728x90_Justos_Institucional_JUN25_Versao3.jpg" at bounding box center [466, 651] width 170 height 11
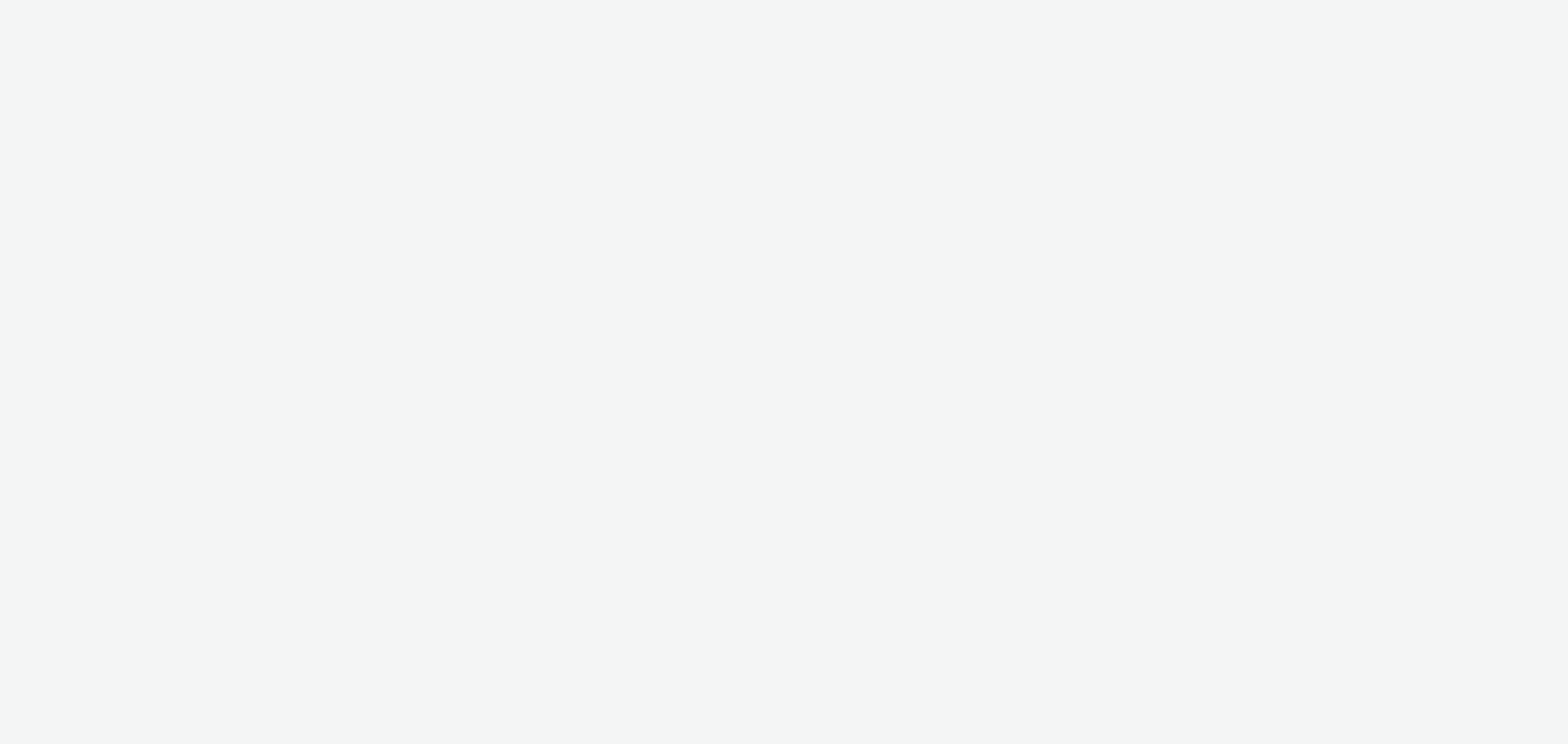
select select "14ff0ef8-09ed-4aeb-b460-2bf7cbd953b7"
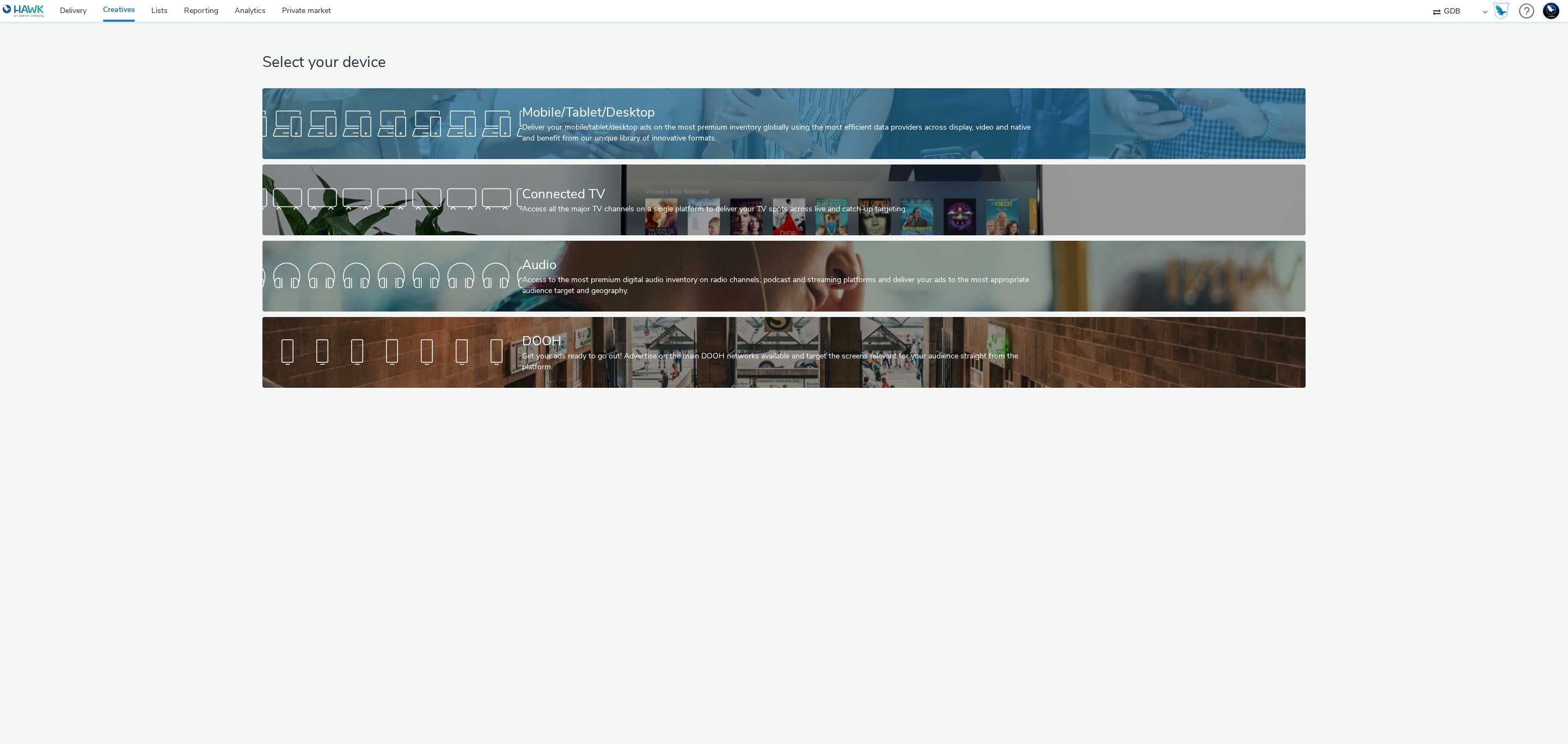
click at [459, 126] on div at bounding box center [392, 124] width 259 height 35
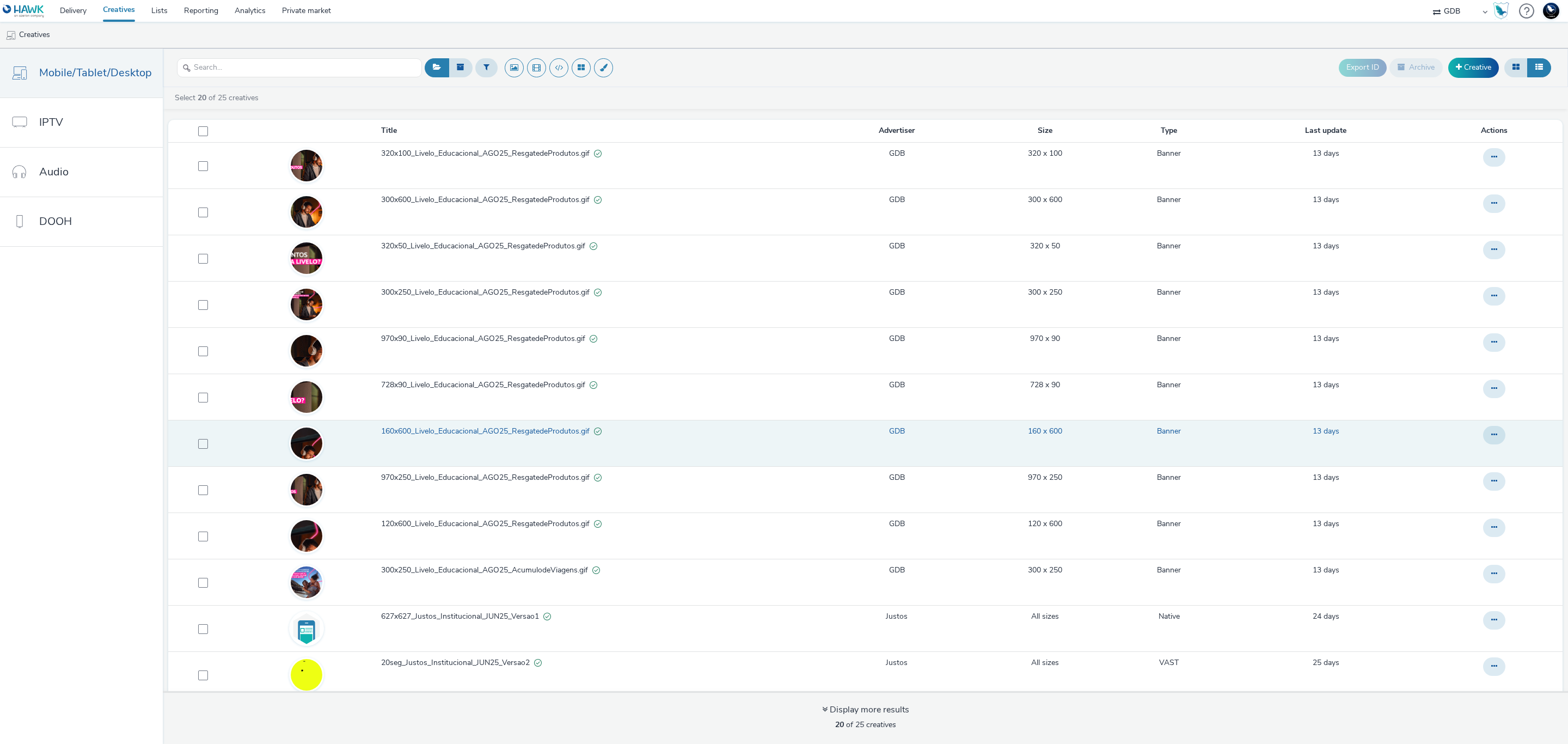
scroll to position [245, 0]
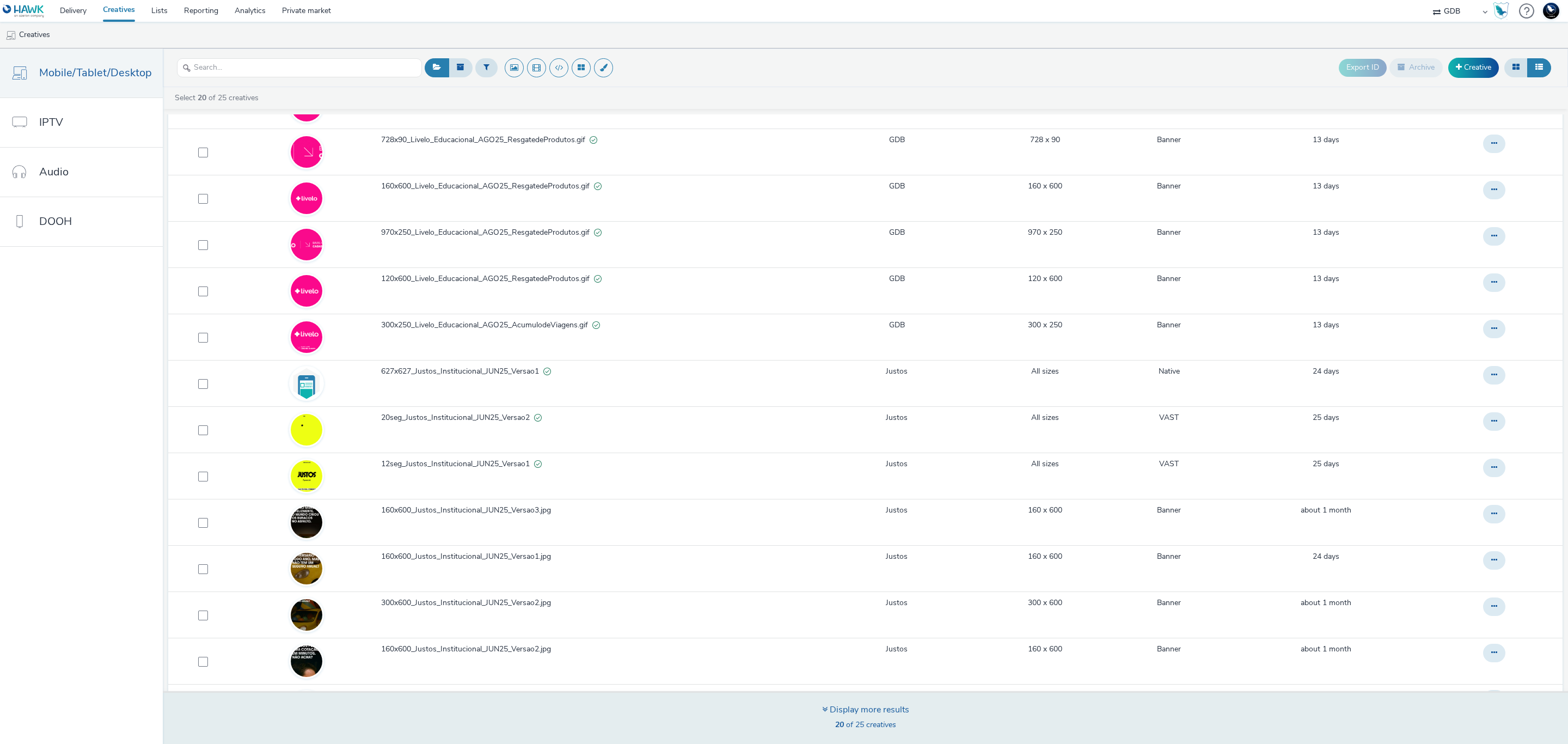
click at [830, 726] on div "20 of 25 creatives" at bounding box center [866, 725] width 87 height 11
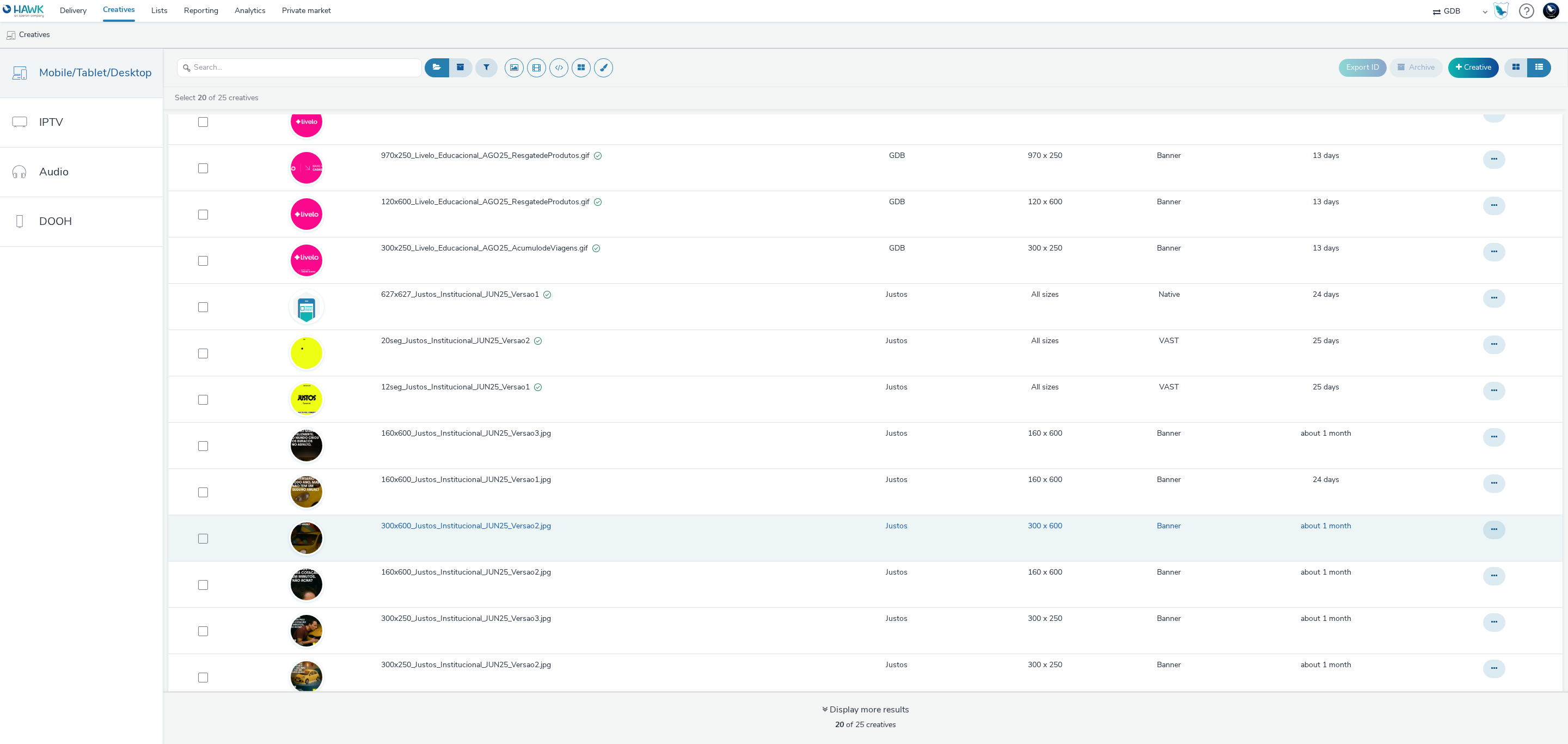
scroll to position [383, 0]
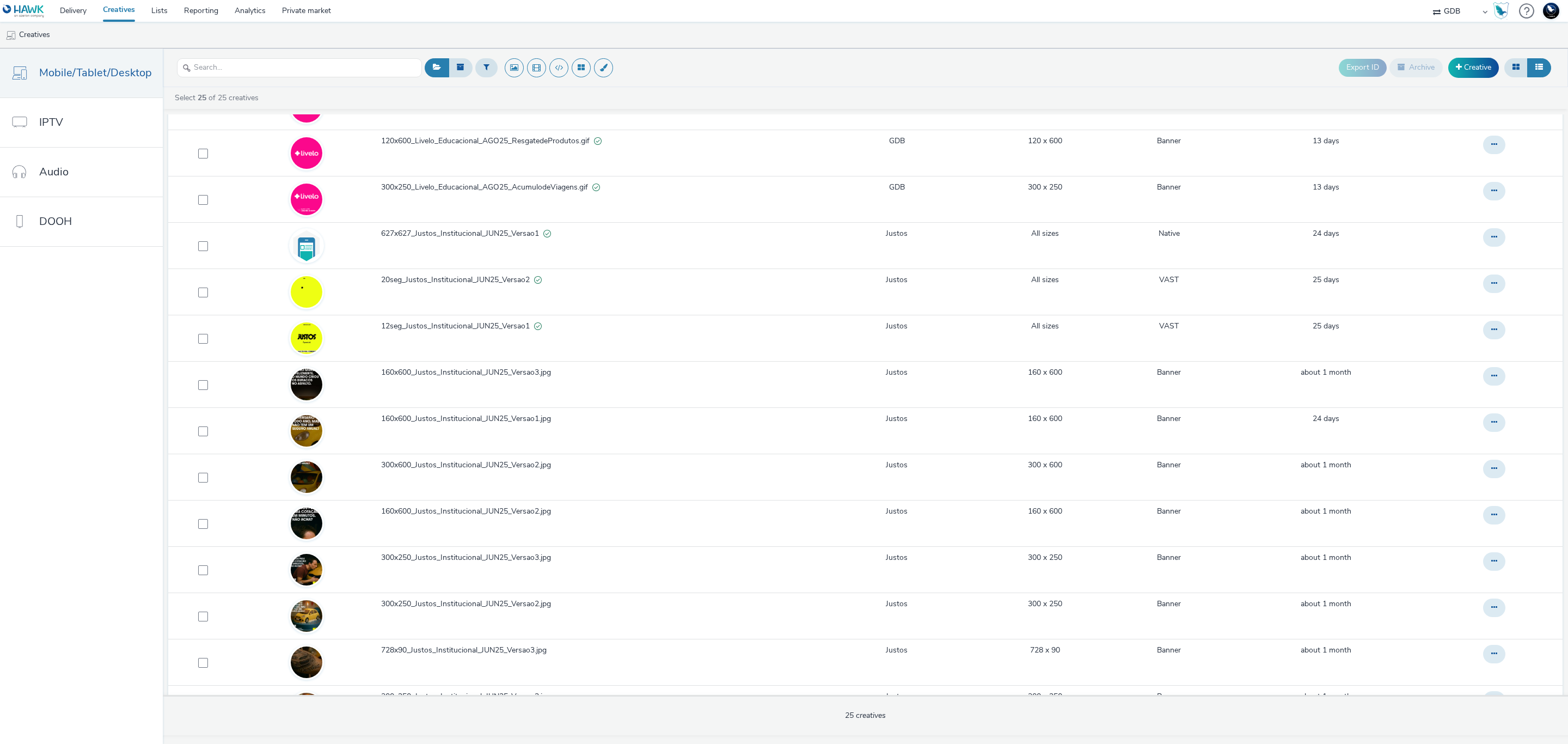
click at [327, 56] on div at bounding box center [299, 68] width 245 height 26
click at [331, 67] on input "text" at bounding box center [299, 68] width 245 height 19
paste input "300x600_Justos_Institucional_JUN25_Versao1"
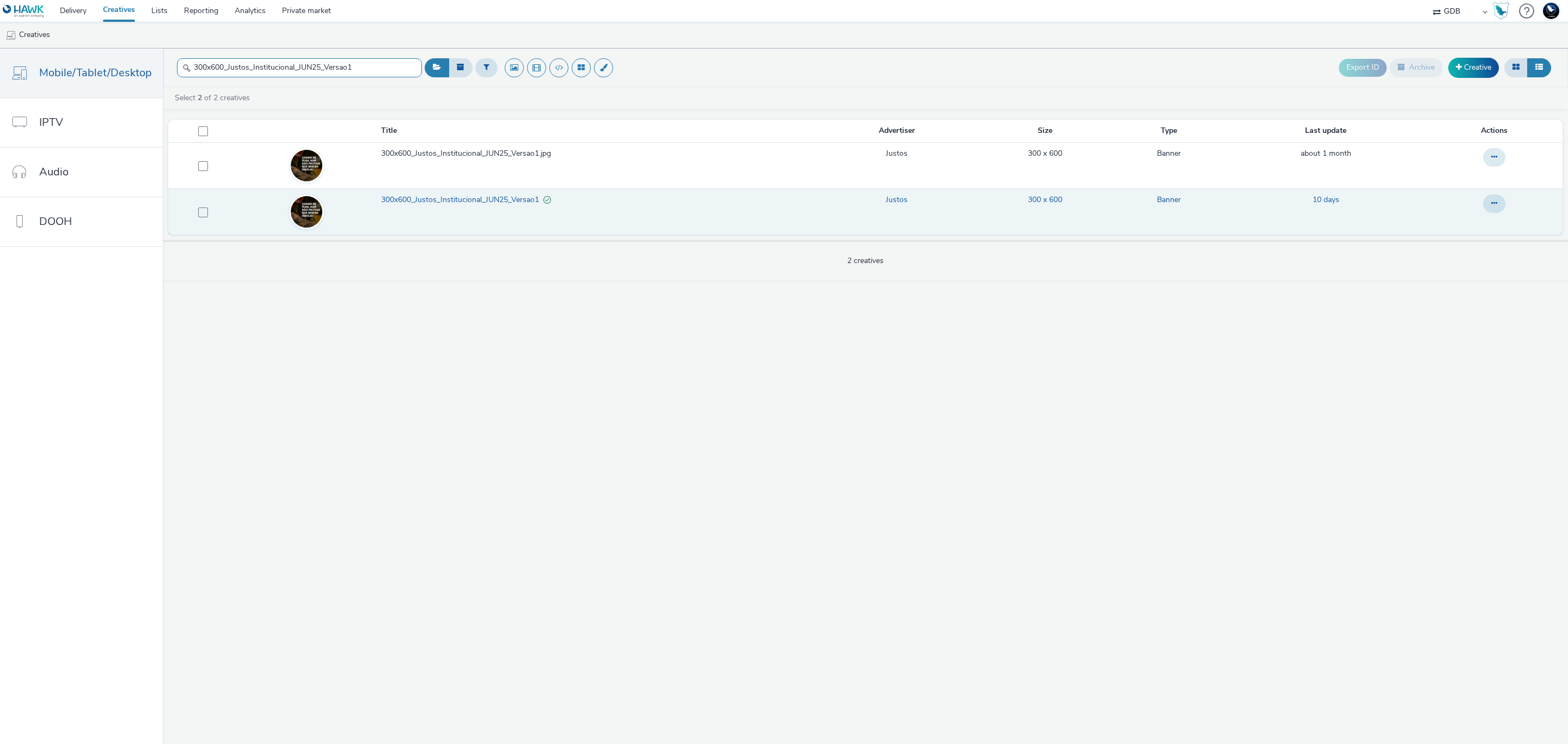
type input "300x600_Justos_Institucional_JUN25_Versao1"
click at [641, 221] on td "300x600_Justos_Institucional_JUN25_Versao1" at bounding box center [600, 211] width 441 height 46
click at [506, 204] on span "300x600_Justos_Institucional_JUN25_Versao1" at bounding box center [462, 200] width 162 height 11
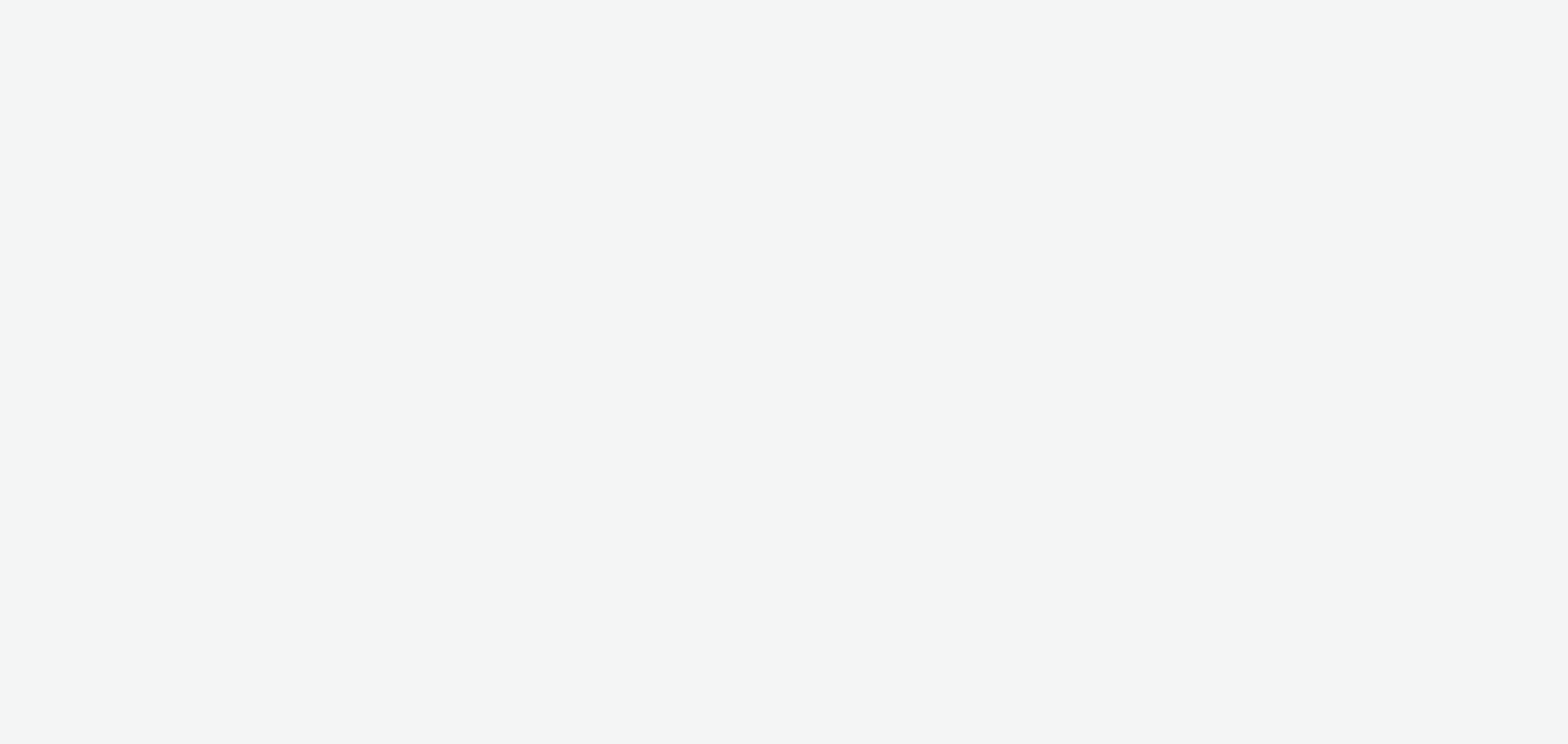
select select "14ff0ef8-09ed-4aeb-b460-2bf7cbd953b7"
